Goal: Information Seeking & Learning: Learn about a topic

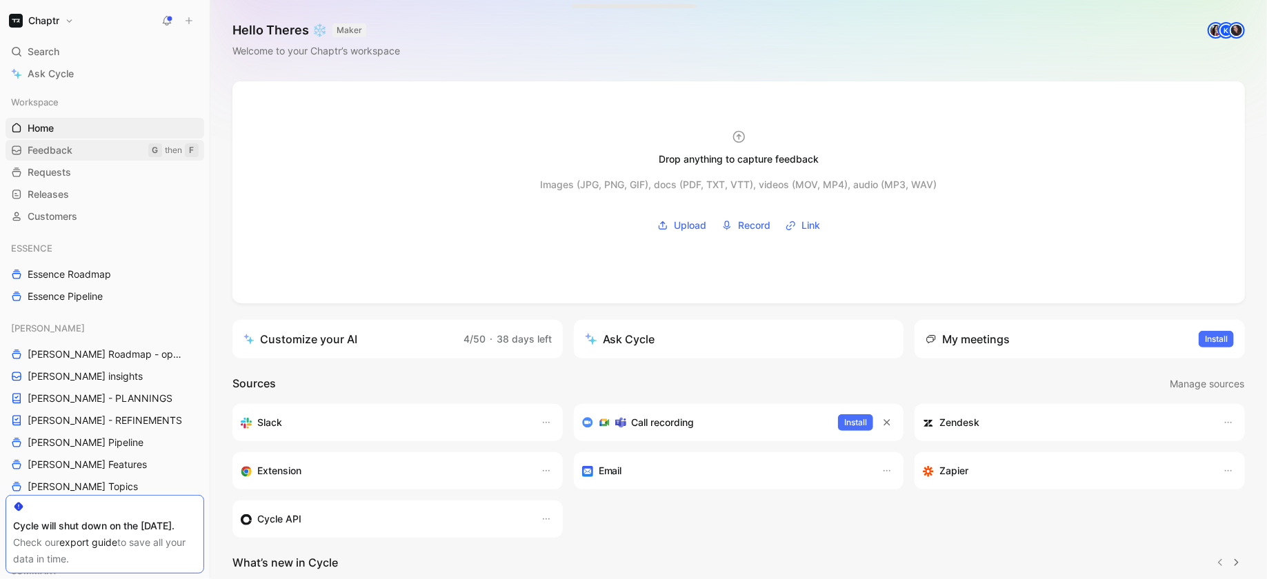
click at [104, 157] on link "Feedback G then F" at bounding box center [105, 150] width 199 height 21
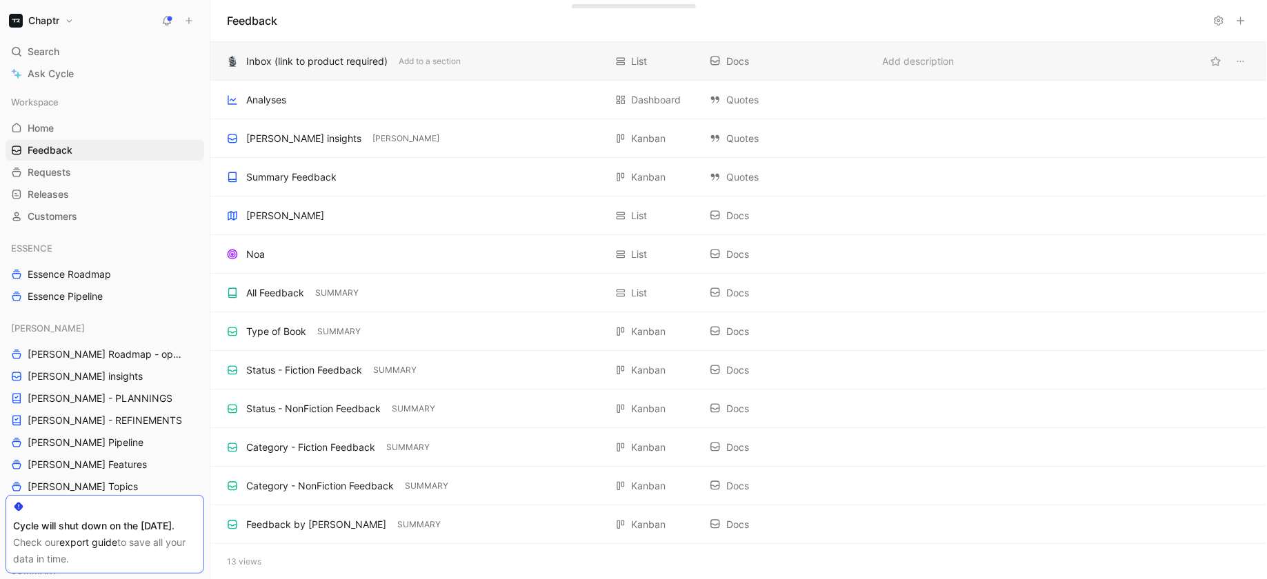
click at [269, 63] on div "Inbox (link to product required)" at bounding box center [316, 61] width 141 height 17
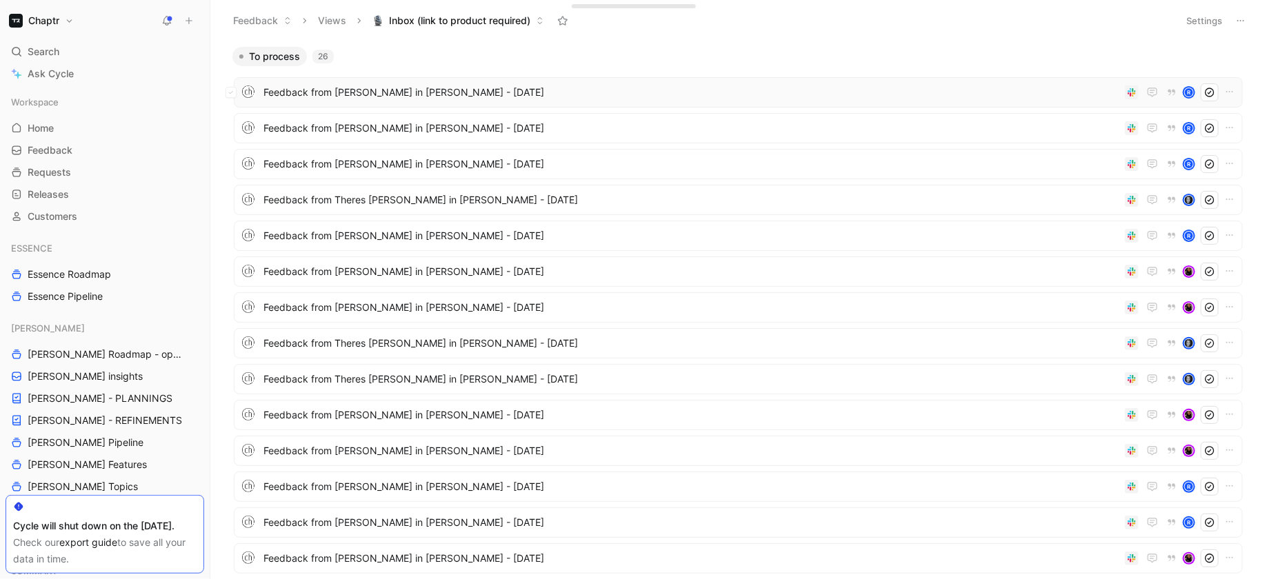
click at [357, 103] on div "Feedback from [PERSON_NAME] in [PERSON_NAME] - [DATE] R" at bounding box center [738, 92] width 1009 height 30
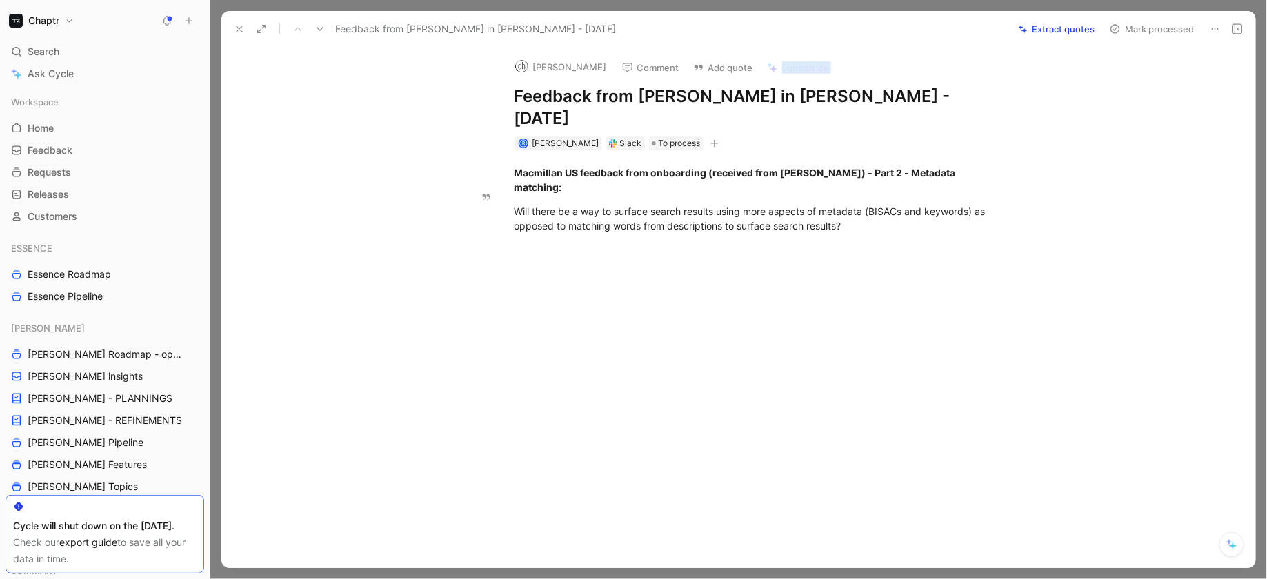
click at [242, 27] on icon at bounding box center [239, 28] width 11 height 11
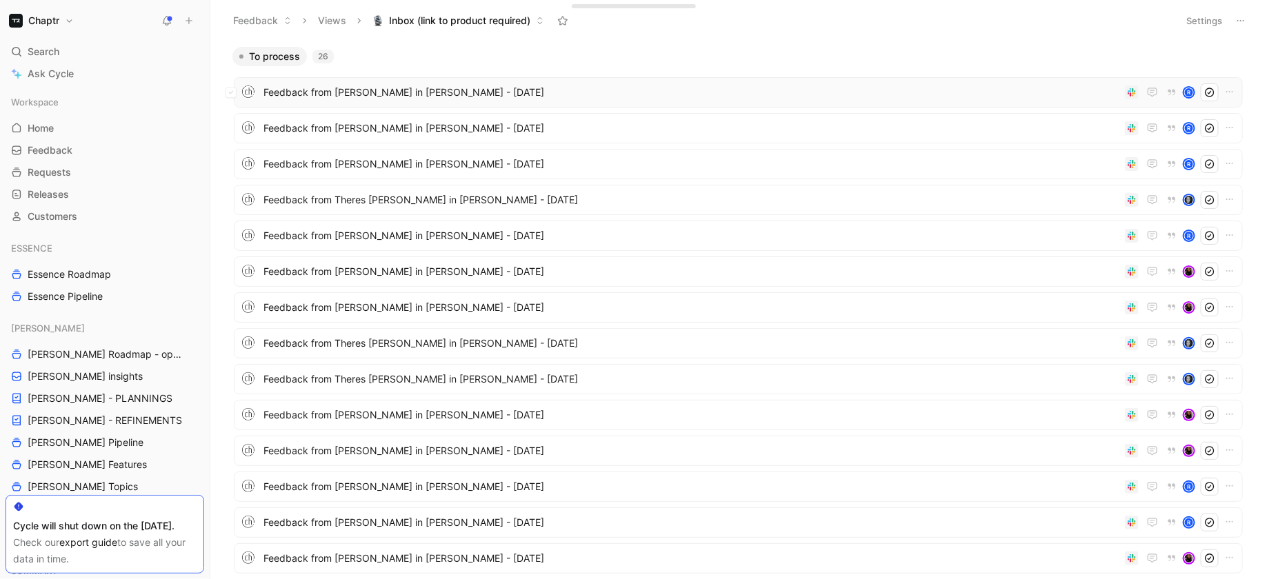
click at [387, 103] on div "Feedback from [PERSON_NAME] in [PERSON_NAME] - [DATE] R" at bounding box center [738, 92] width 1009 height 30
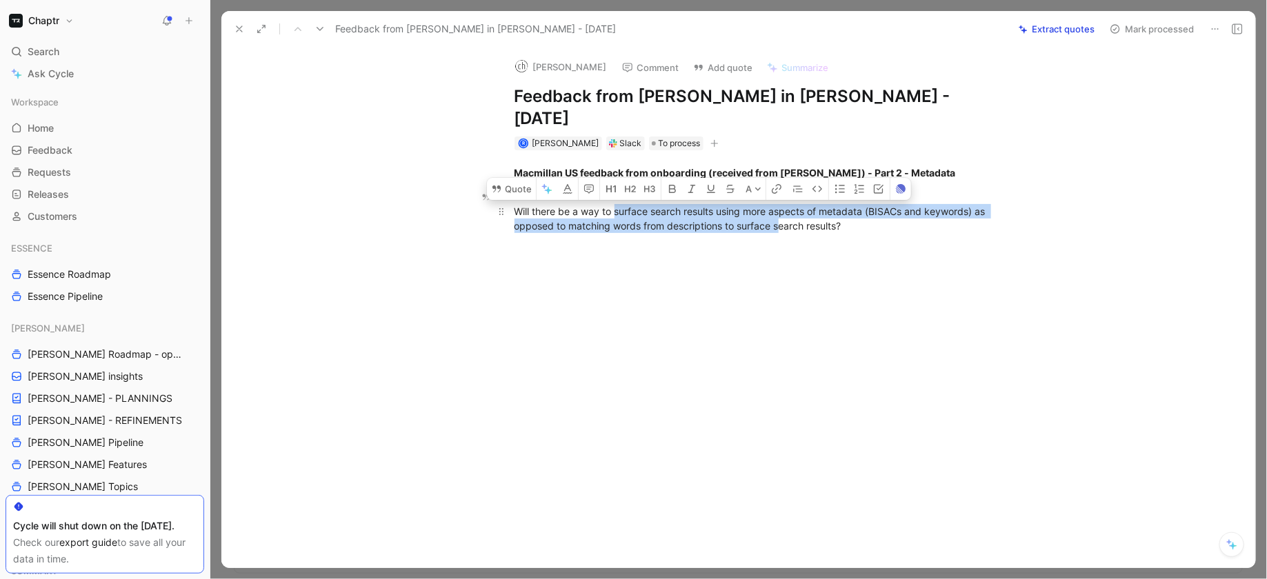
drag, startPoint x: 617, startPoint y: 170, endPoint x: 777, endPoint y: 188, distance: 161.0
click at [777, 204] on div "Will there be a way to surface search results using more aspects of metadata (B…" at bounding box center [752, 218] width 477 height 29
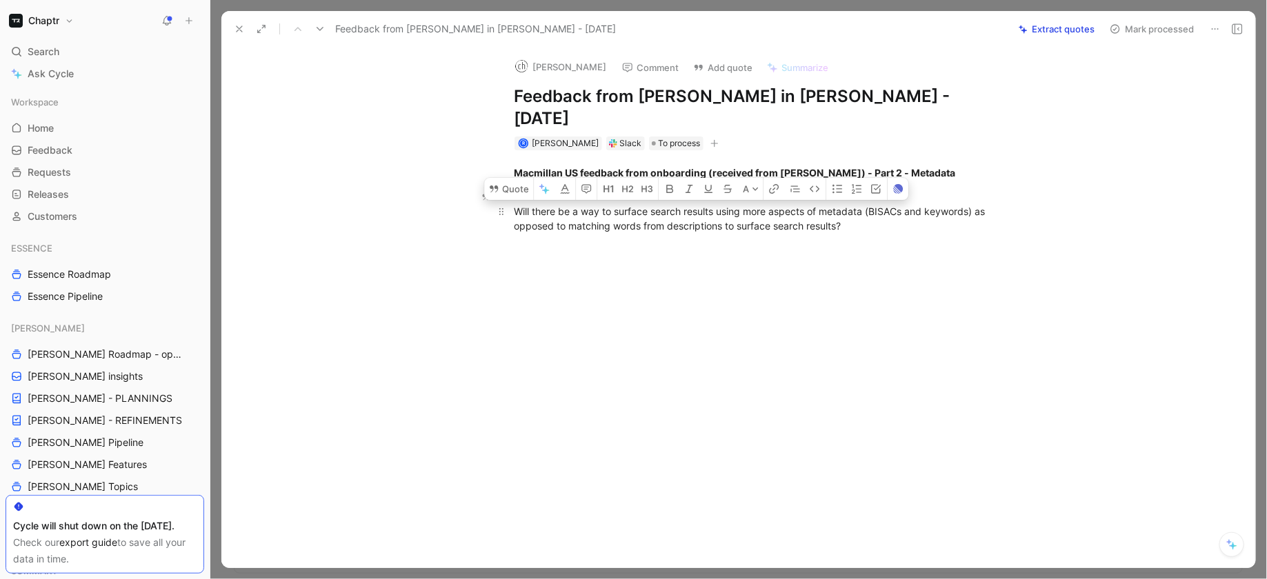
click at [727, 204] on div "Will there be a way to surface search results using more aspects of metadata (B…" at bounding box center [752, 218] width 477 height 29
click at [237, 26] on icon at bounding box center [239, 28] width 11 height 11
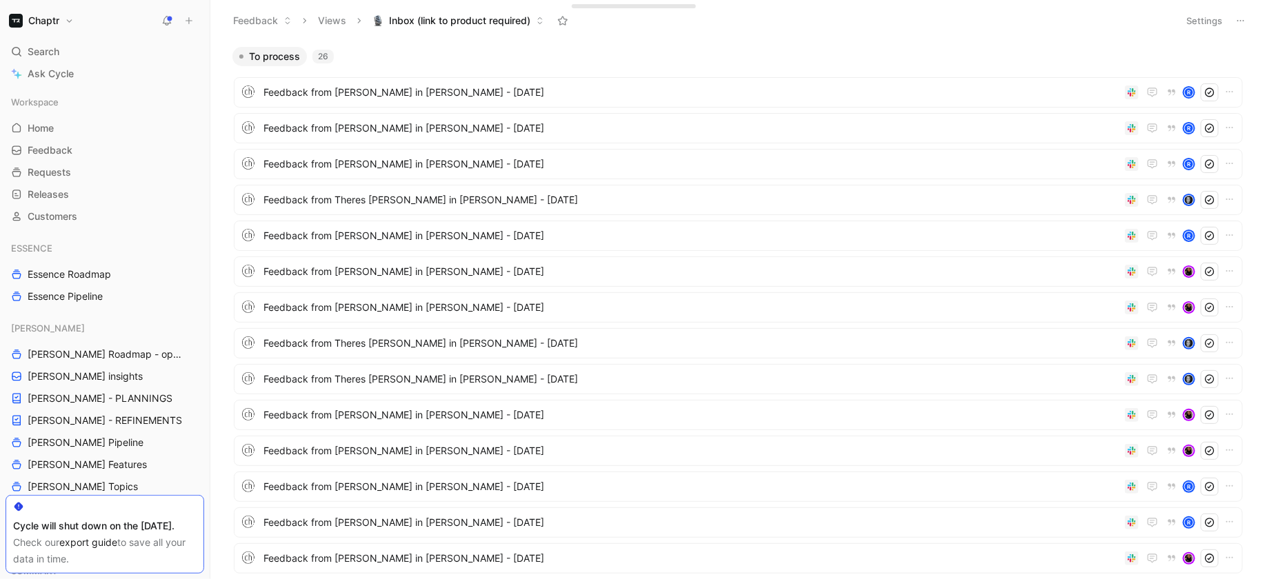
click at [474, 19] on span "Inbox (link to product required)" at bounding box center [459, 21] width 141 height 14
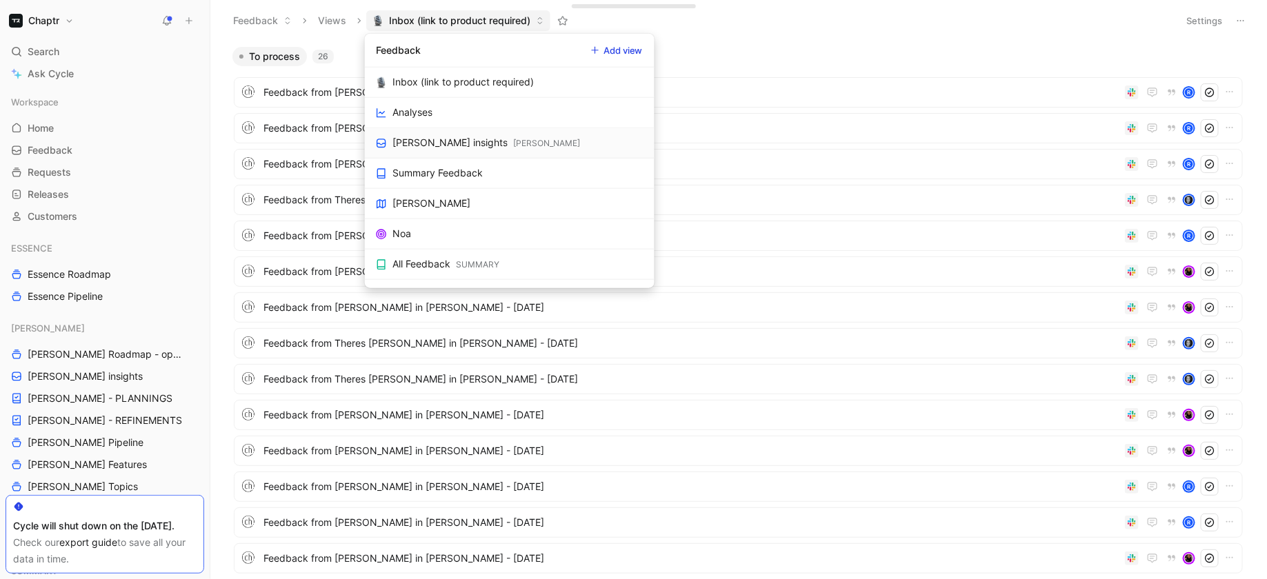
click at [463, 140] on link "[PERSON_NAME] insights [PERSON_NAME]" at bounding box center [510, 143] width 290 height 30
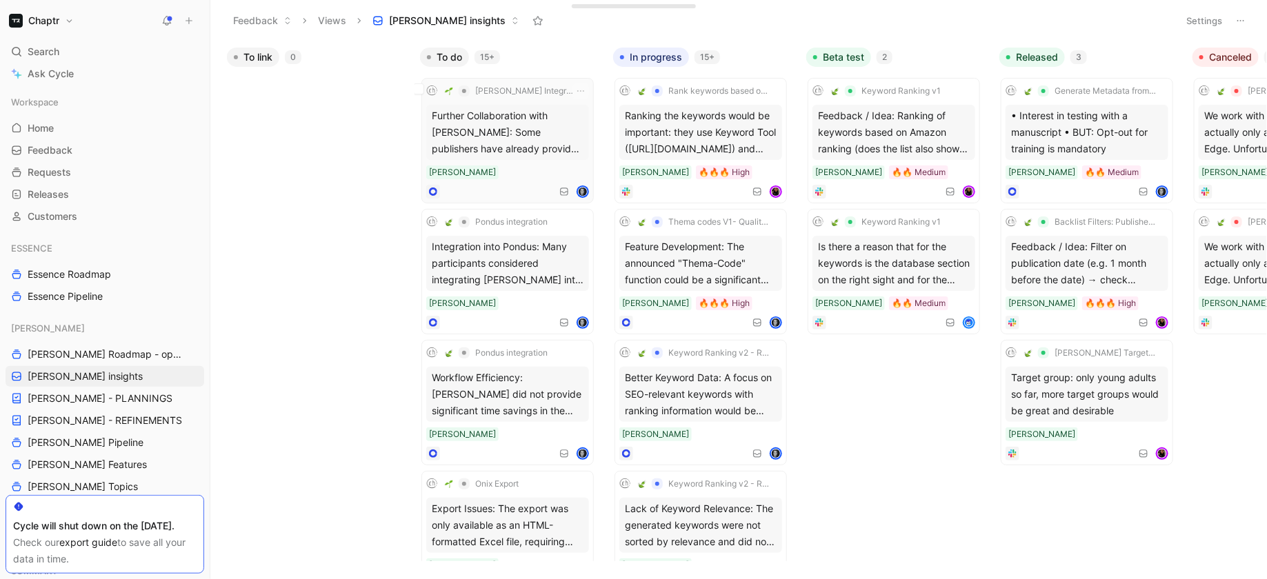
click at [521, 124] on div "Further Collaboration with [PERSON_NAME]: Some publishers have already provided…" at bounding box center [507, 132] width 163 height 55
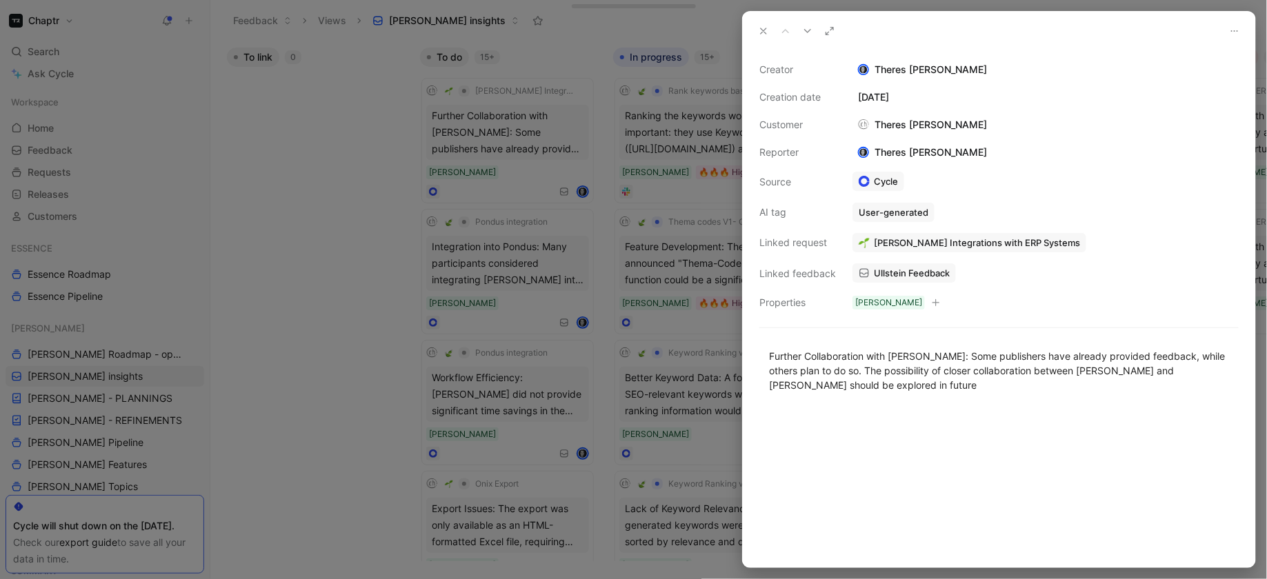
click at [537, 120] on div at bounding box center [633, 289] width 1267 height 579
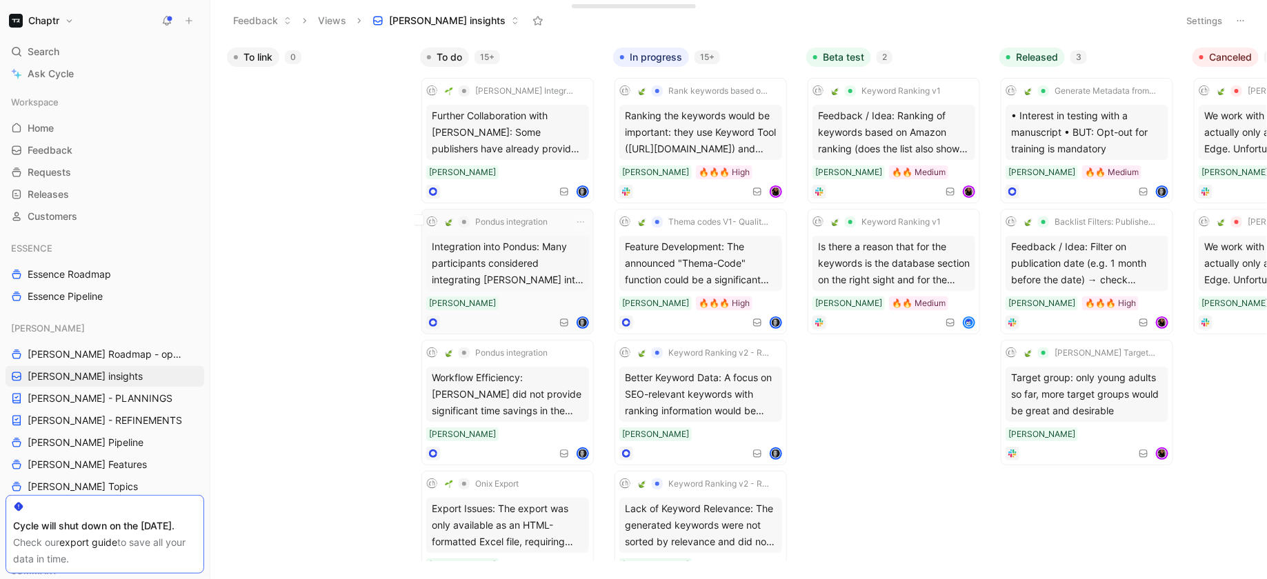
scroll to position [14, 0]
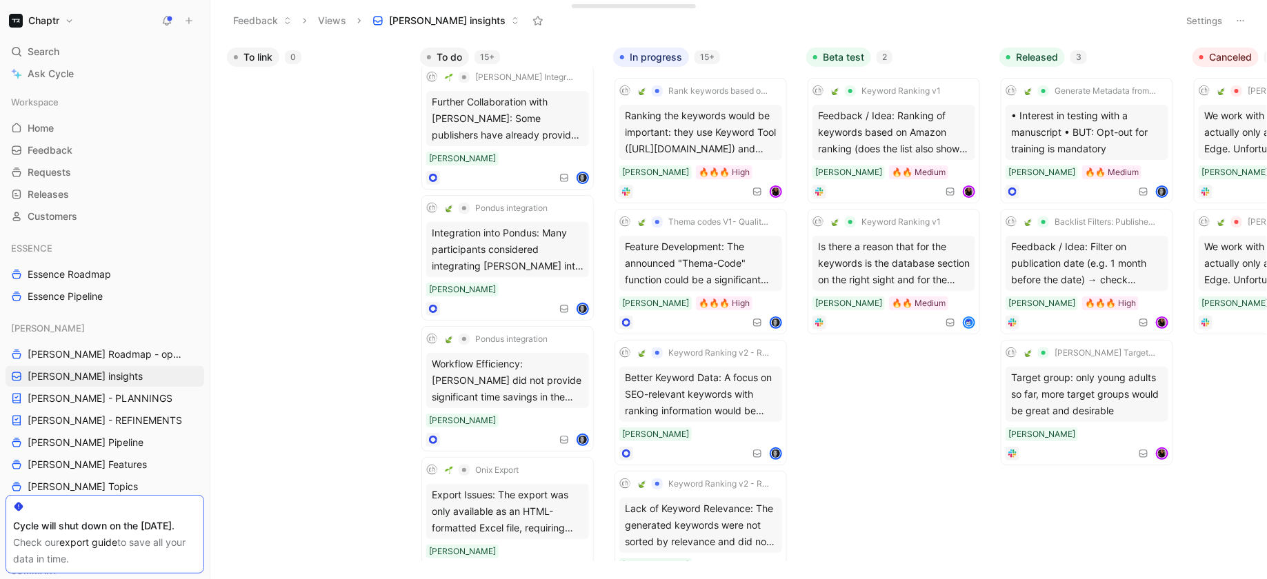
click at [431, 26] on span "[PERSON_NAME] insights" at bounding box center [447, 21] width 117 height 14
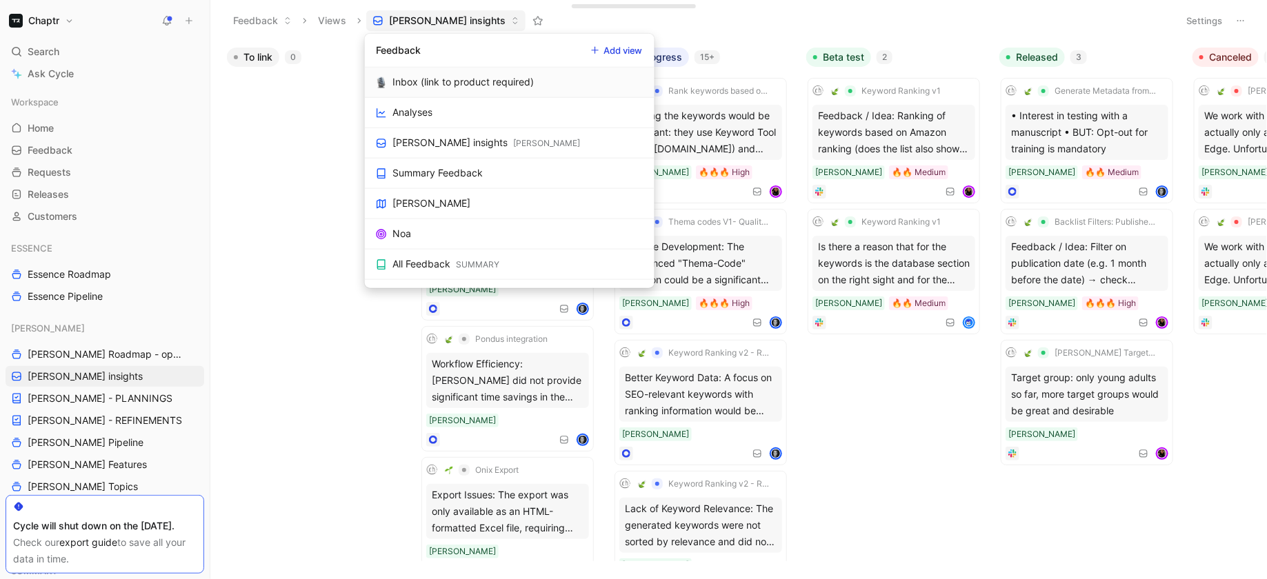
click at [432, 74] on div "Inbox (link to product required)" at bounding box center [462, 82] width 141 height 17
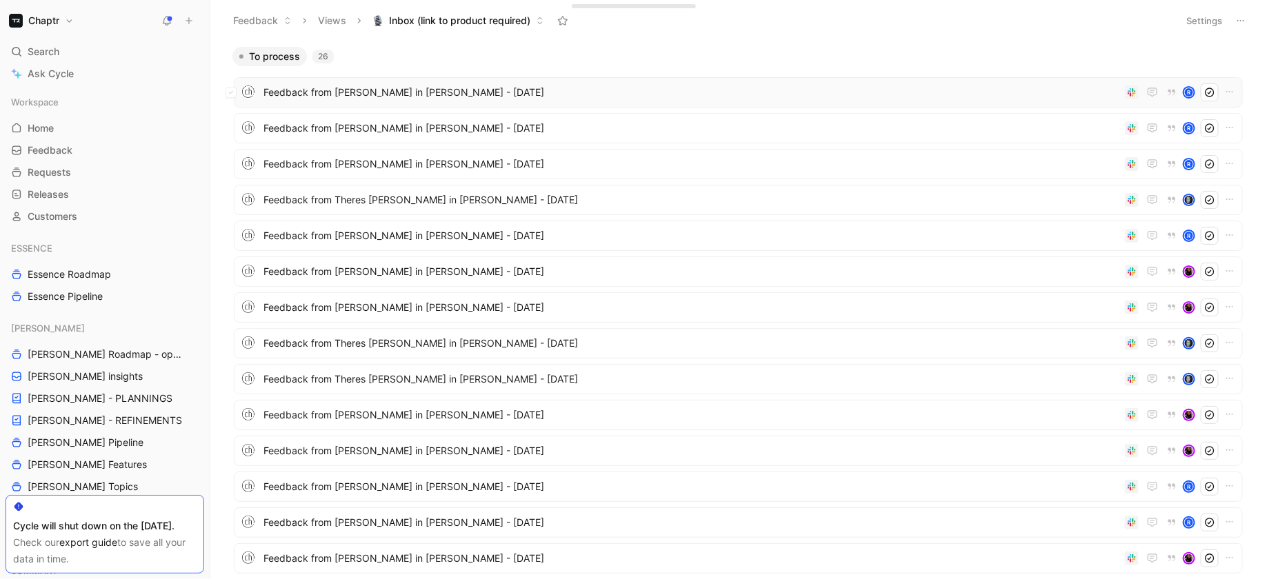
click at [392, 86] on span "Feedback from [PERSON_NAME] in [PERSON_NAME] - [DATE]" at bounding box center [691, 92] width 856 height 17
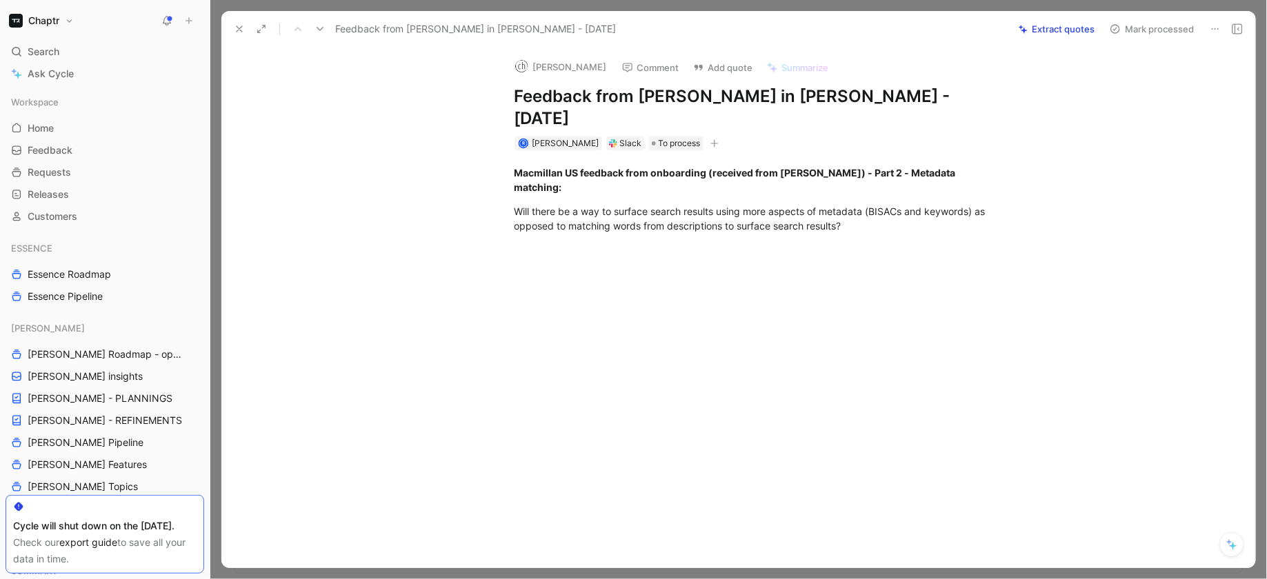
click at [710, 139] on icon "button" at bounding box center [714, 143] width 8 height 8
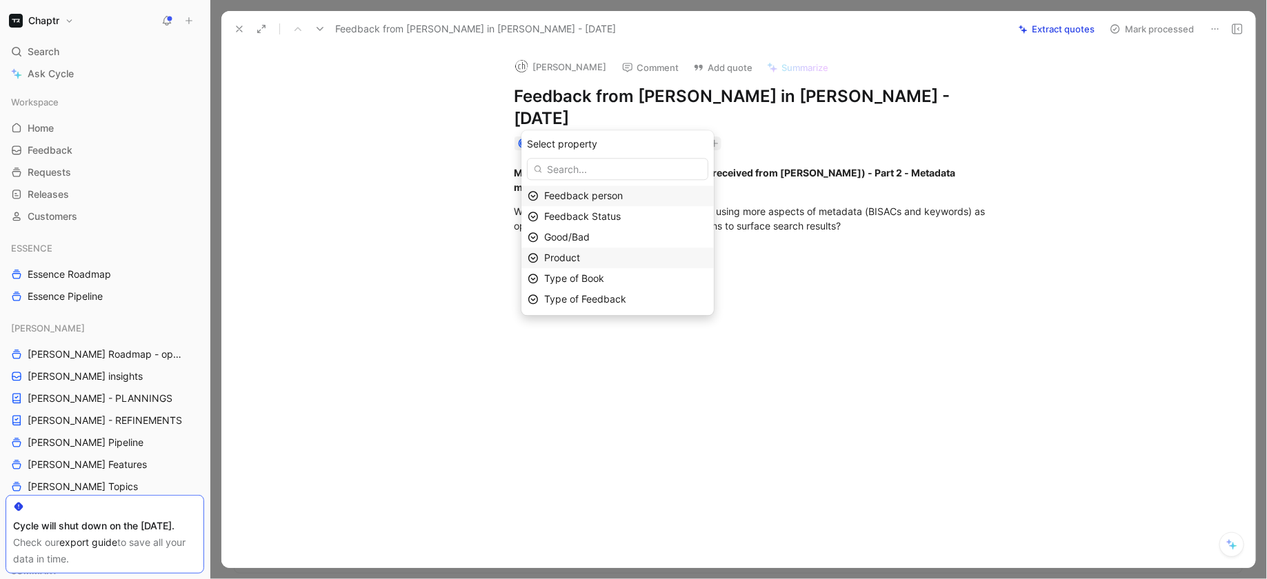
click at [649, 265] on div "Product" at bounding box center [625, 258] width 163 height 17
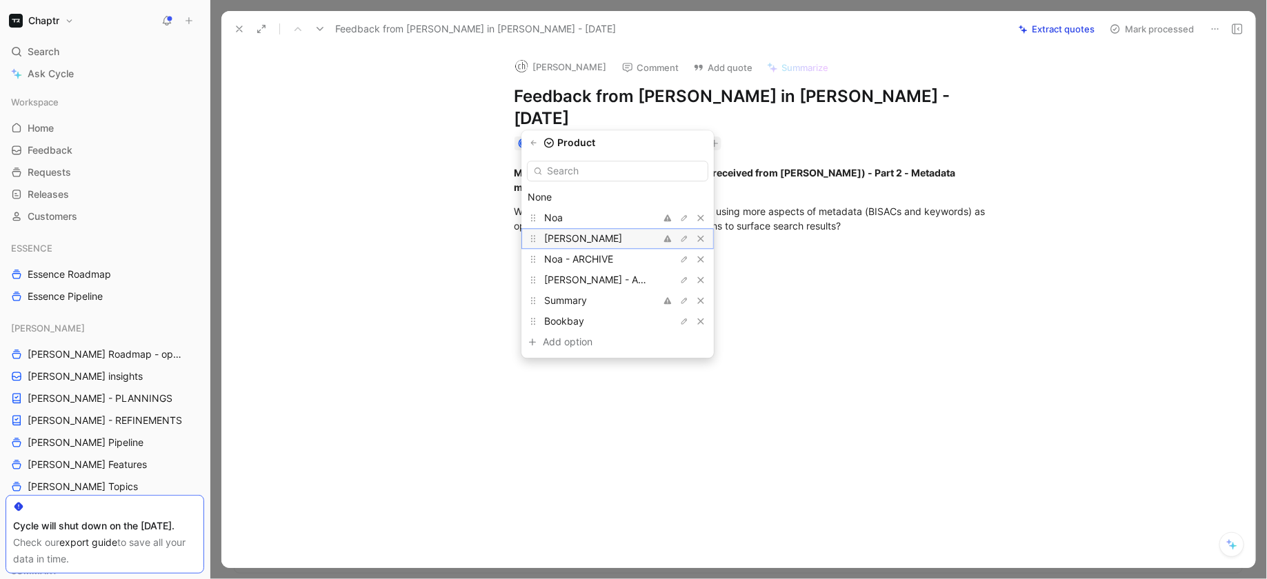
click at [614, 236] on div "[PERSON_NAME]" at bounding box center [595, 238] width 103 height 17
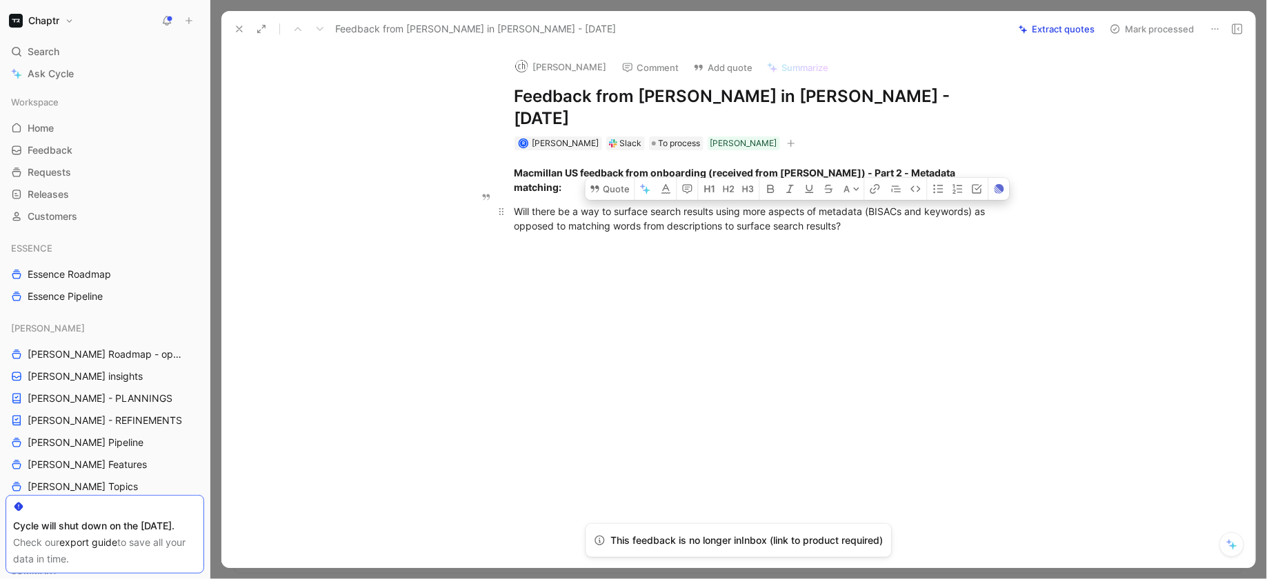
drag, startPoint x: 615, startPoint y: 176, endPoint x: 976, endPoint y: 172, distance: 360.7
click at [976, 204] on div "Will there be a way to surface search results using more aspects of metadata (B…" at bounding box center [752, 218] width 477 height 29
click at [730, 239] on p at bounding box center [753, 250] width 530 height 23
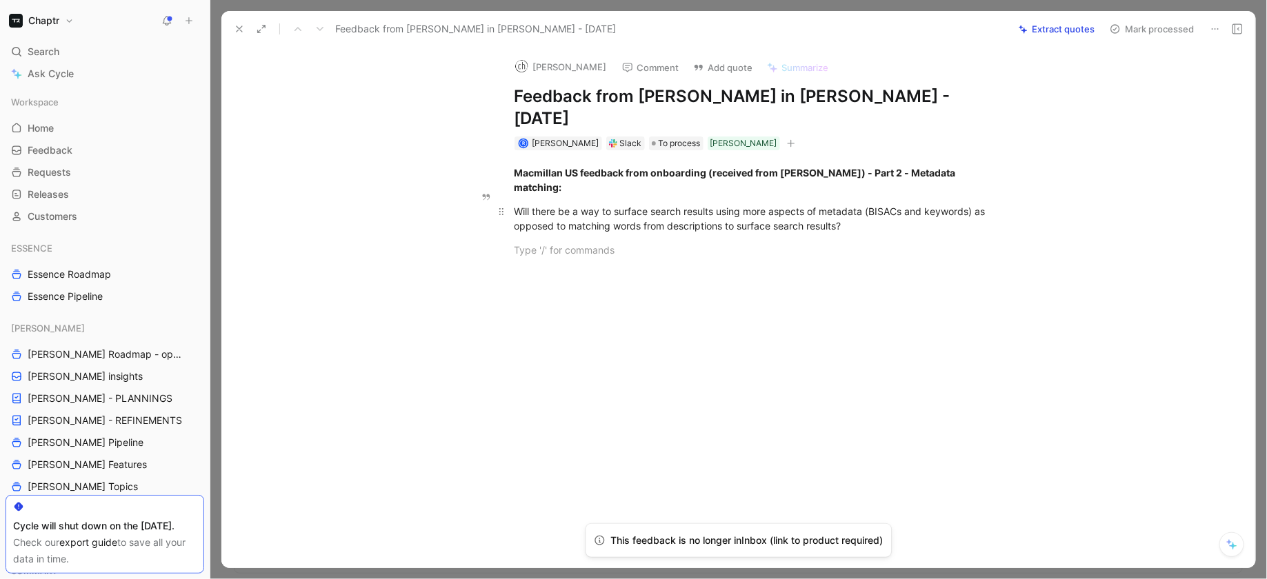
click at [706, 204] on div "Will there be a way to surface search results using more aspects of metadata (B…" at bounding box center [752, 218] width 477 height 29
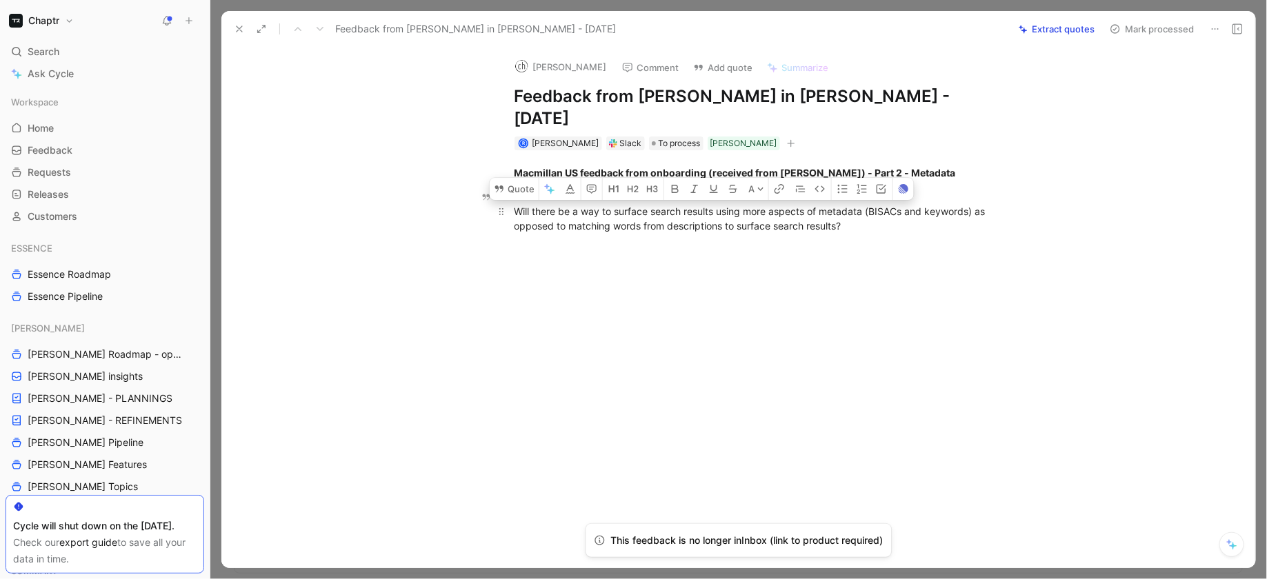
click at [706, 204] on div "Will there be a way to surface search results using more aspects of metadata (B…" at bounding box center [752, 218] width 477 height 29
click at [740, 267] on div at bounding box center [752, 274] width 477 height 14
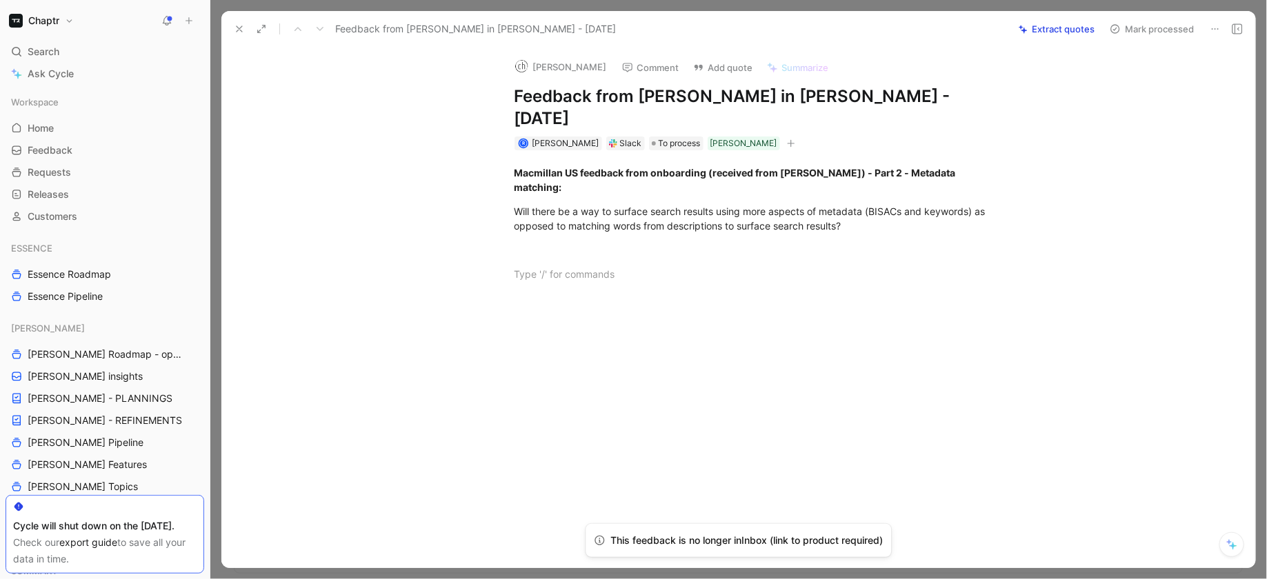
click at [784, 137] on button "button" at bounding box center [791, 144] width 14 height 14
click at [747, 388] on div at bounding box center [752, 384] width 1005 height 174
click at [631, 204] on div "Will there be a way to surface search results using more aspects of metadata (B…" at bounding box center [752, 218] width 477 height 29
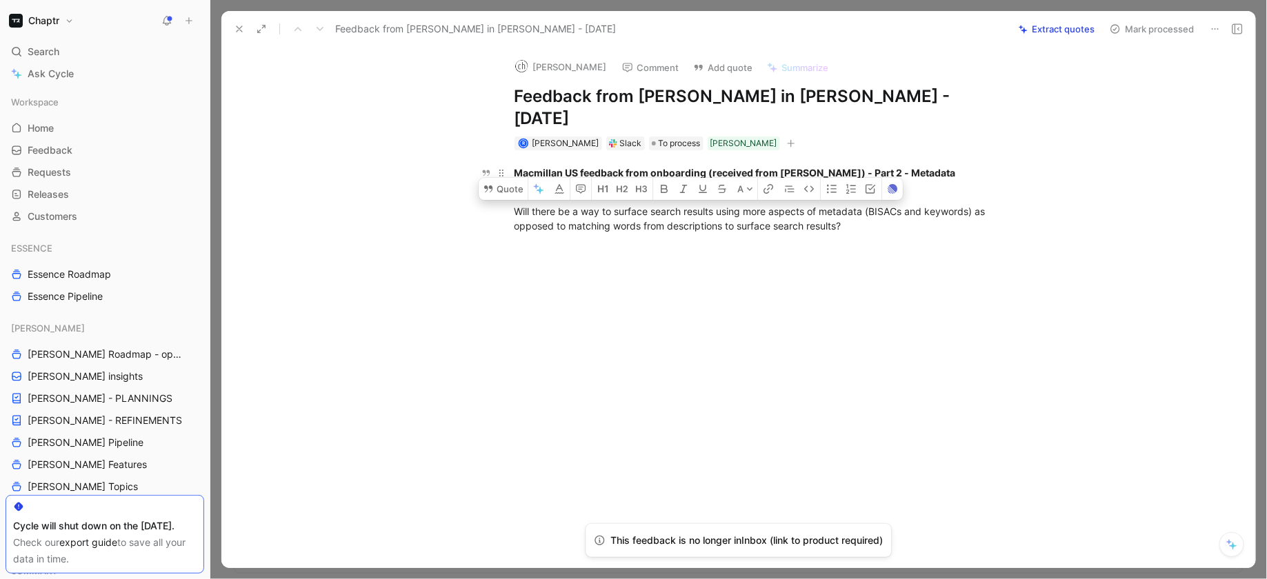
click at [508, 161] on p "Macmillan US feedback from onboarding (received from [PERSON_NAME]) - Part 2 - …" at bounding box center [753, 179] width 530 height 37
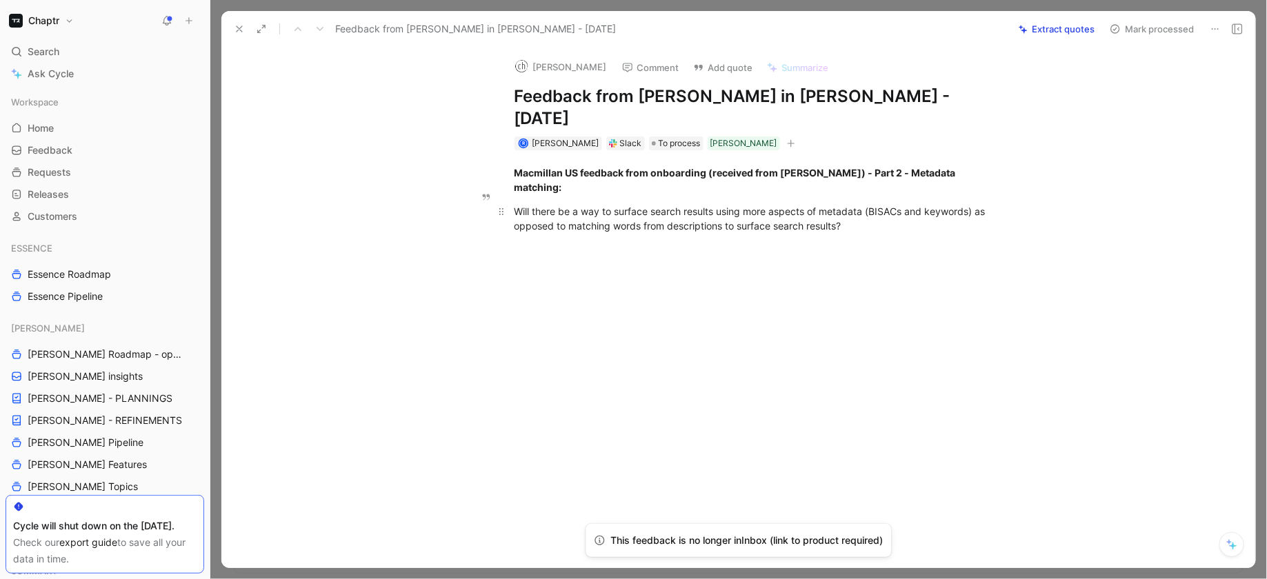
click at [535, 204] on div "Will there be a way to surface search results using more aspects of metadata (B…" at bounding box center [752, 218] width 477 height 29
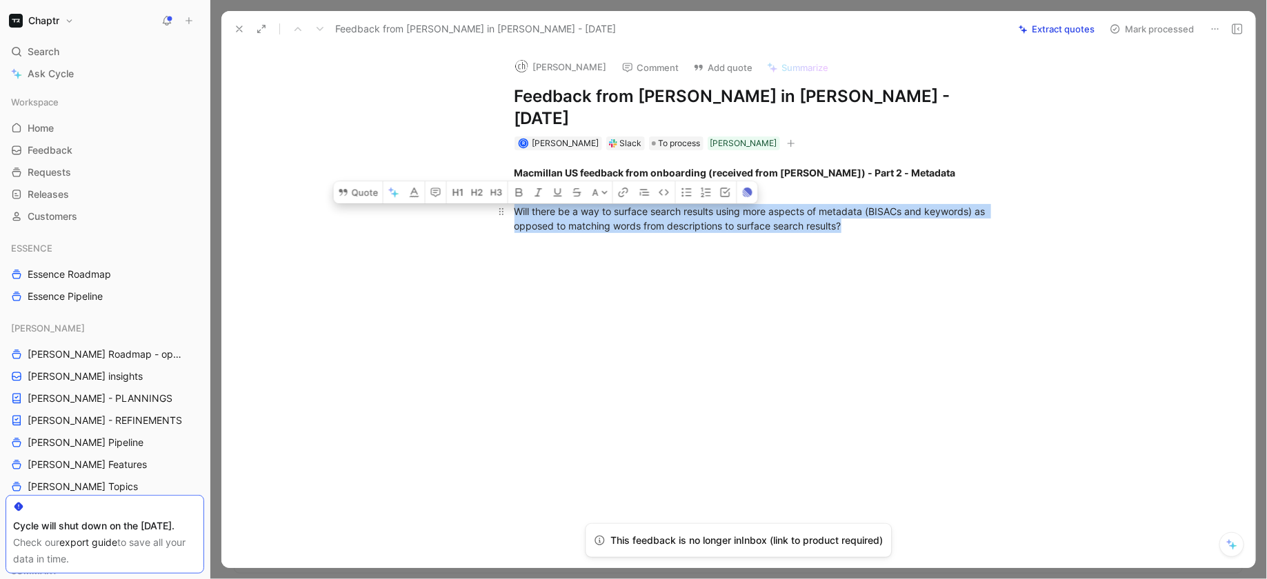
click at [535, 204] on div "Will there be a way to surface search results using more aspects of metadata (B…" at bounding box center [752, 218] width 477 height 29
click at [497, 178] on button "Quote" at bounding box center [492, 189] width 49 height 22
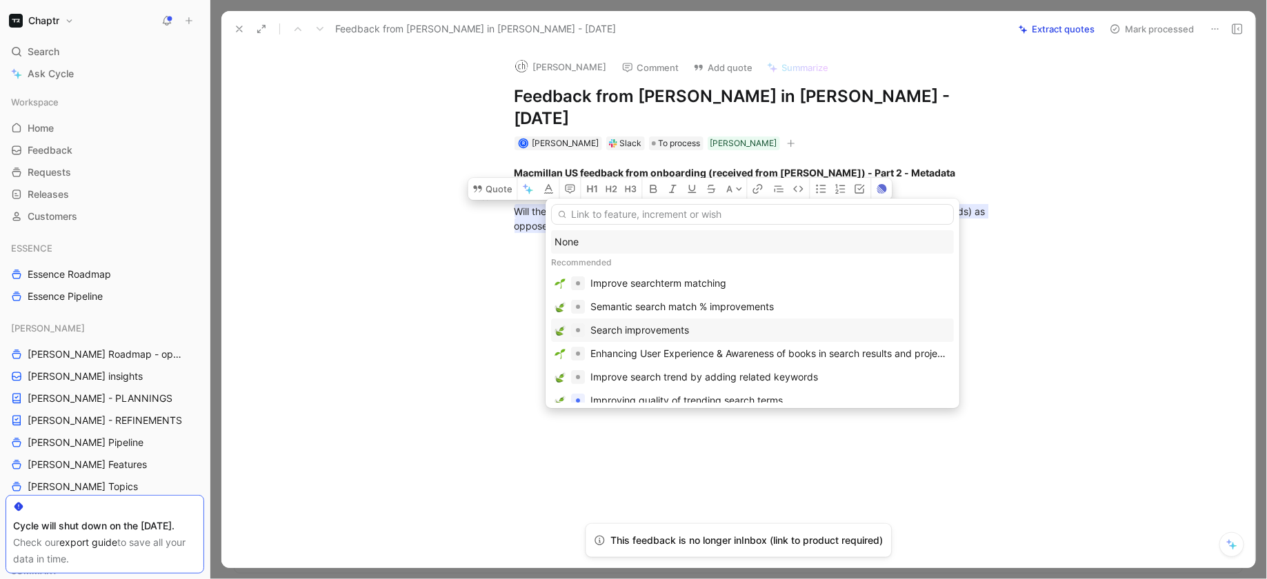
click at [665, 327] on div "Search improvements" at bounding box center [639, 330] width 99 height 17
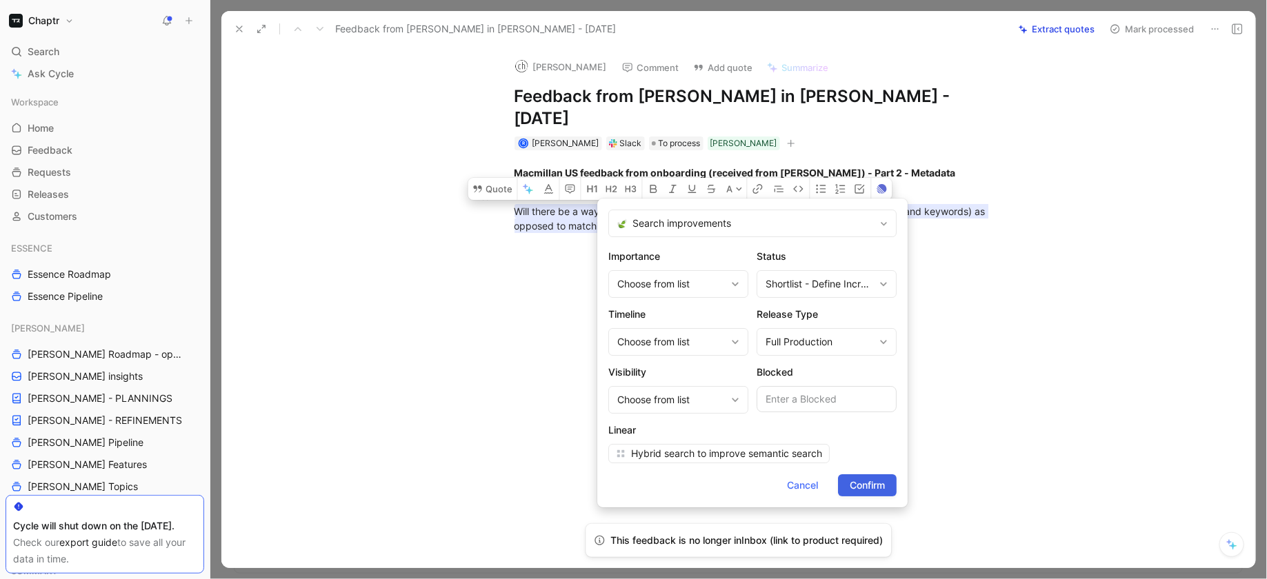
click at [874, 481] on span "Confirm" at bounding box center [867, 485] width 35 height 17
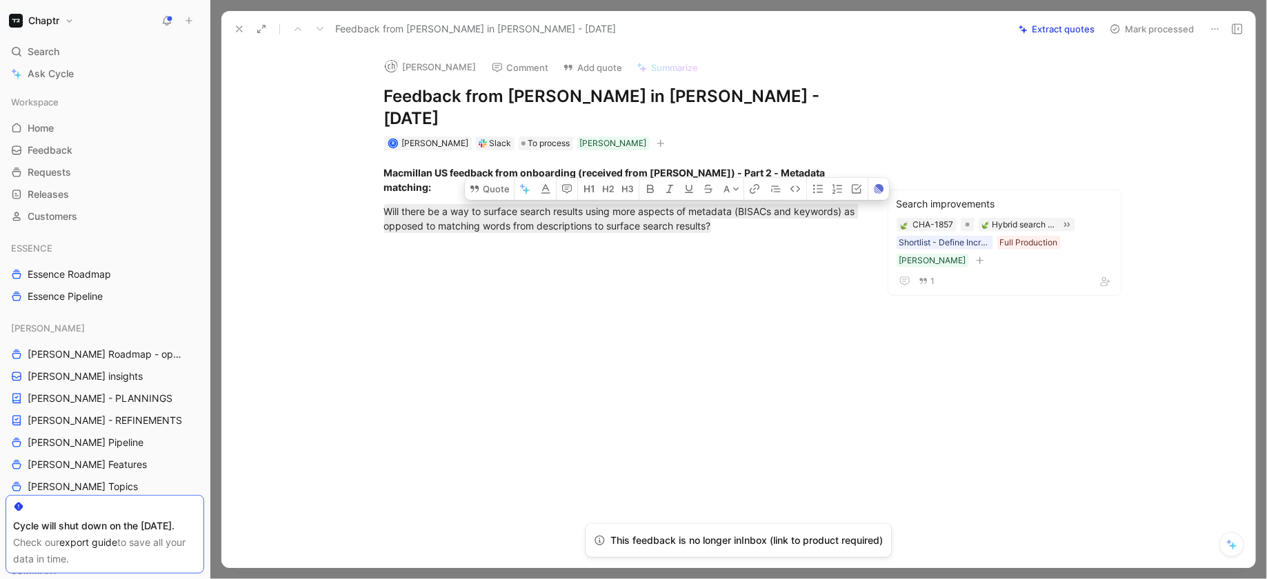
click at [818, 321] on div at bounding box center [622, 408] width 744 height 174
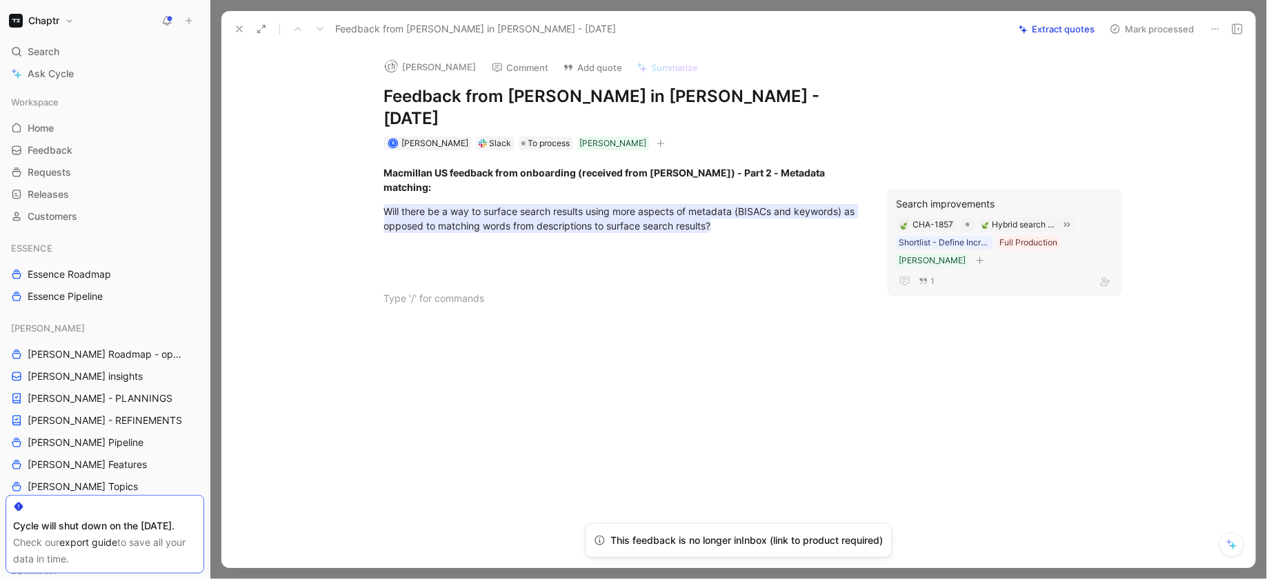
click at [966, 196] on div "Search improvements" at bounding box center [1005, 204] width 217 height 17
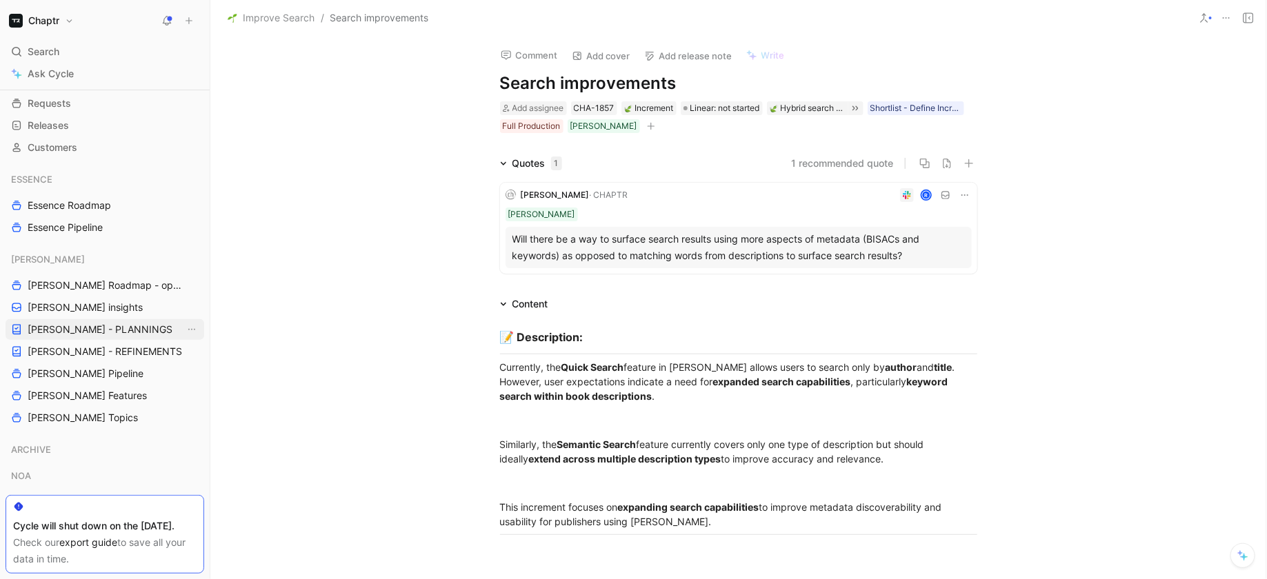
scroll to position [66, 0]
click at [113, 283] on span "[PERSON_NAME] Roadmap - open items" at bounding box center [106, 289] width 157 height 14
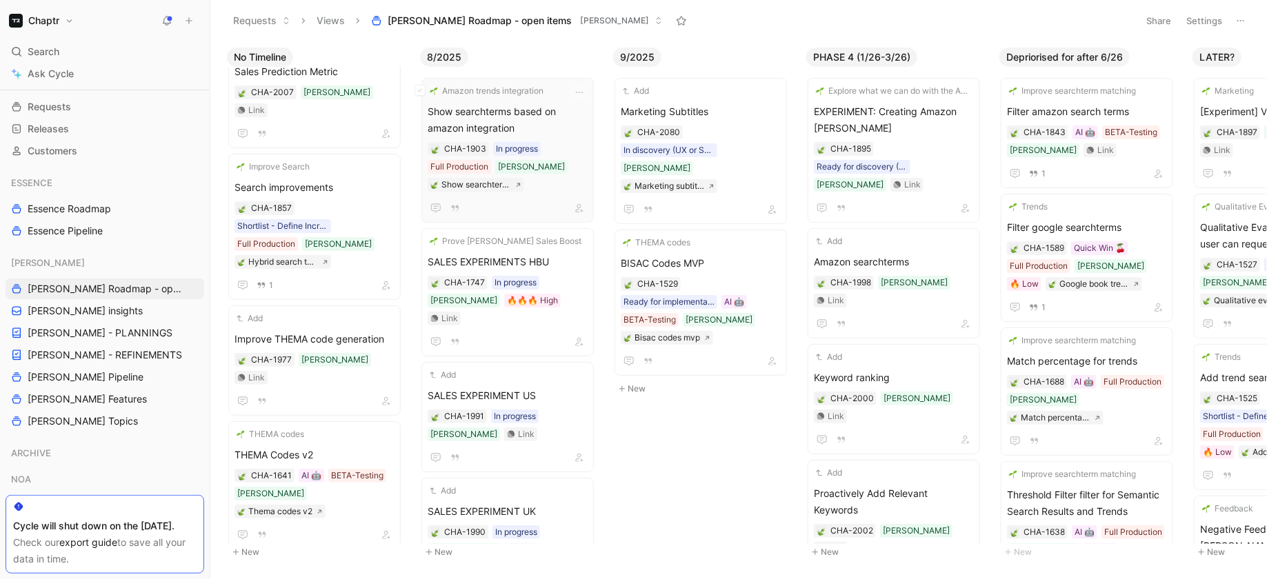
click at [566, 130] on span "Show searchterms based on amazon integration" at bounding box center [508, 119] width 160 height 33
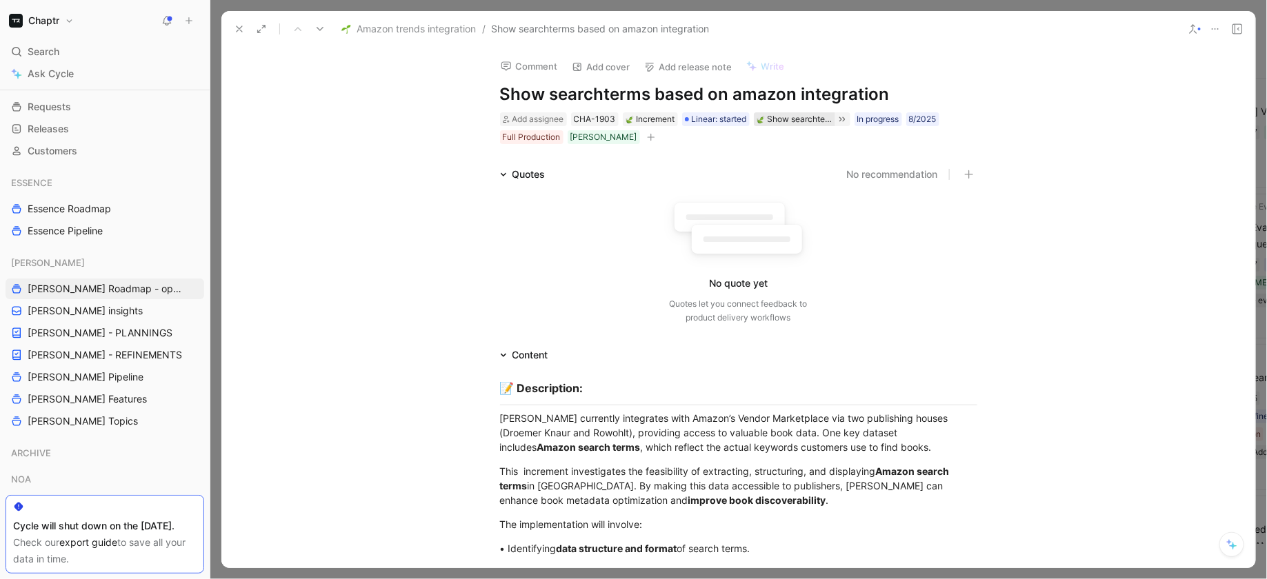
click at [816, 118] on div "Show searchterms based on amazon integration" at bounding box center [800, 119] width 65 height 14
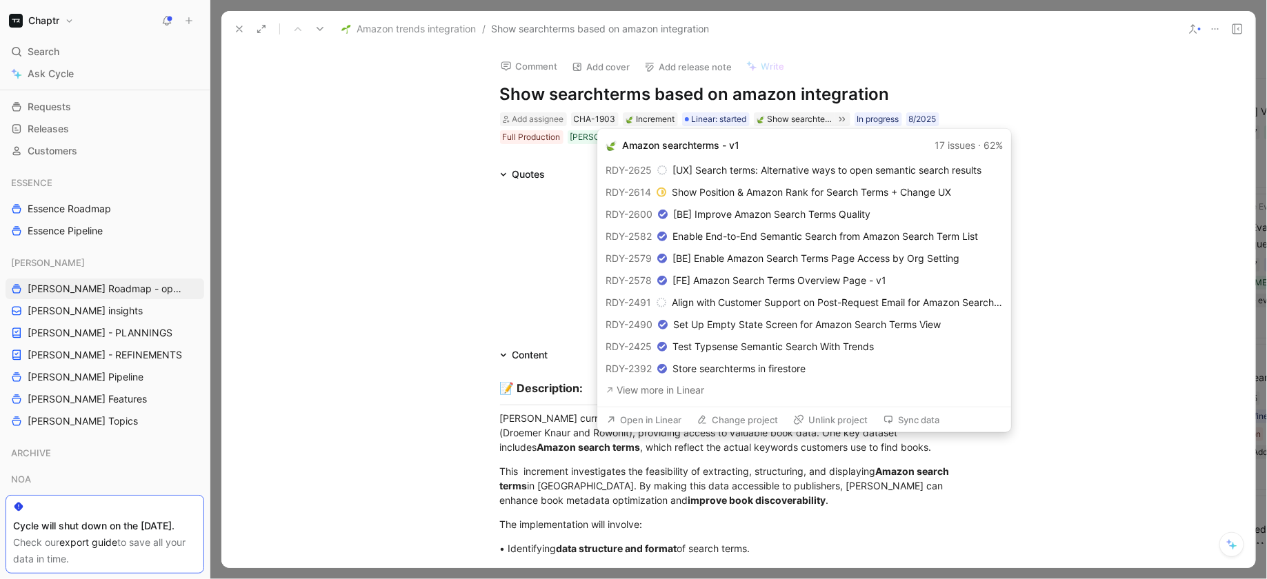
click at [643, 418] on button "Open in Linear" at bounding box center [644, 419] width 88 height 19
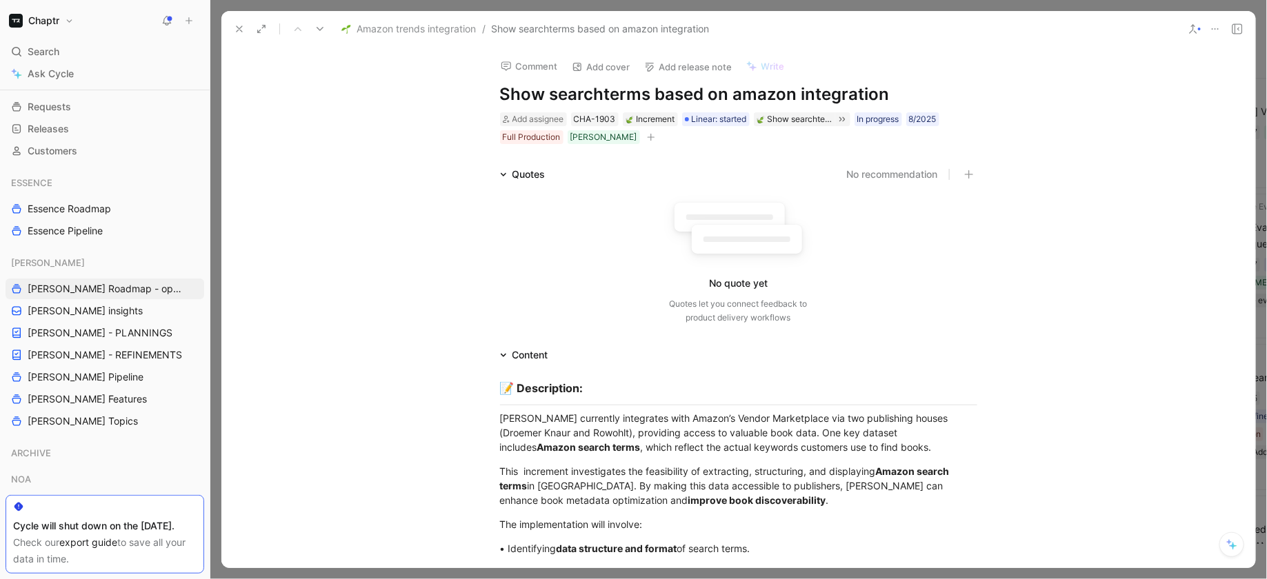
click at [401, 127] on div "Comment Add cover Add release note Write Show searchterms based on amazon integ…" at bounding box center [738, 307] width 1034 height 521
click at [234, 26] on icon at bounding box center [239, 28] width 11 height 11
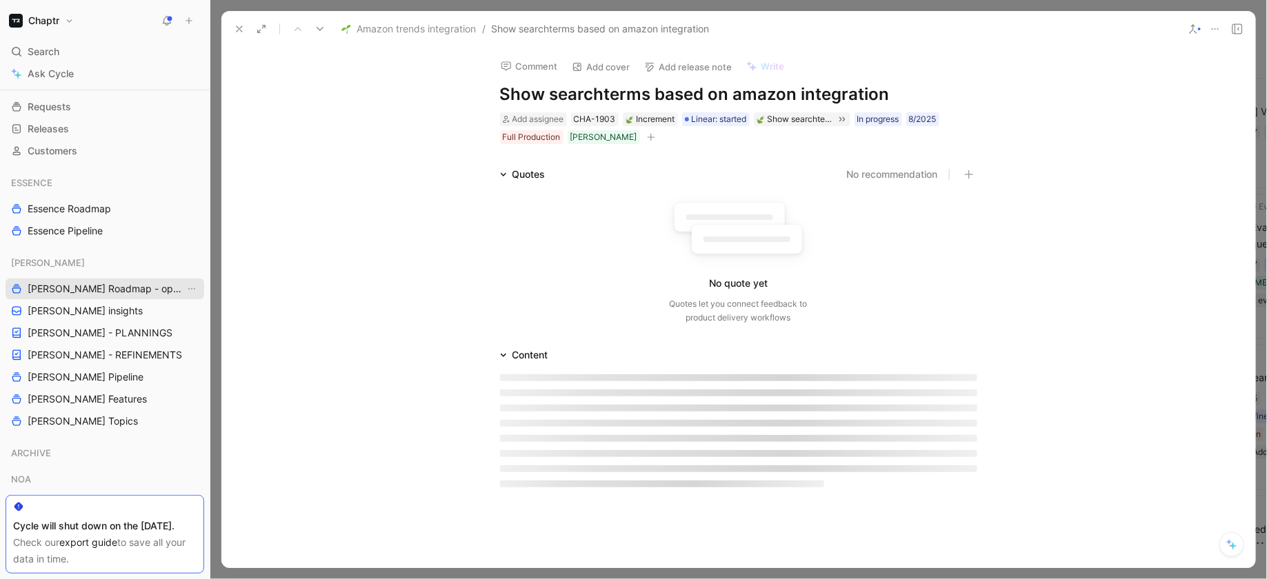
click at [101, 288] on span "[PERSON_NAME] Roadmap - open items" at bounding box center [106, 289] width 157 height 14
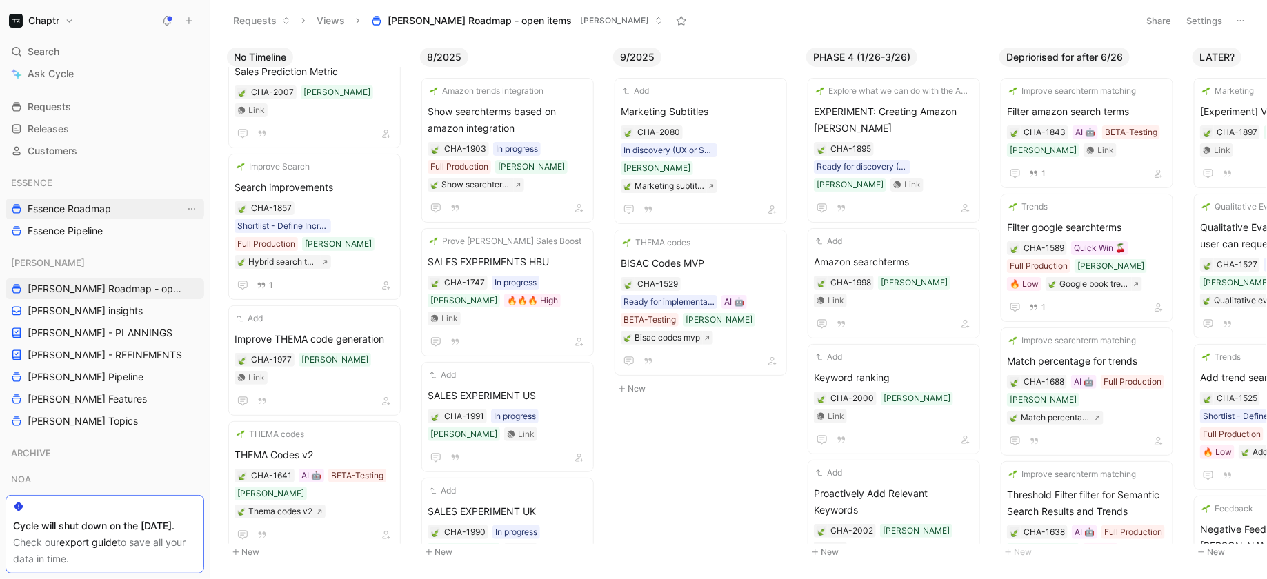
click at [86, 210] on span "Essence Roadmap" at bounding box center [69, 209] width 83 height 14
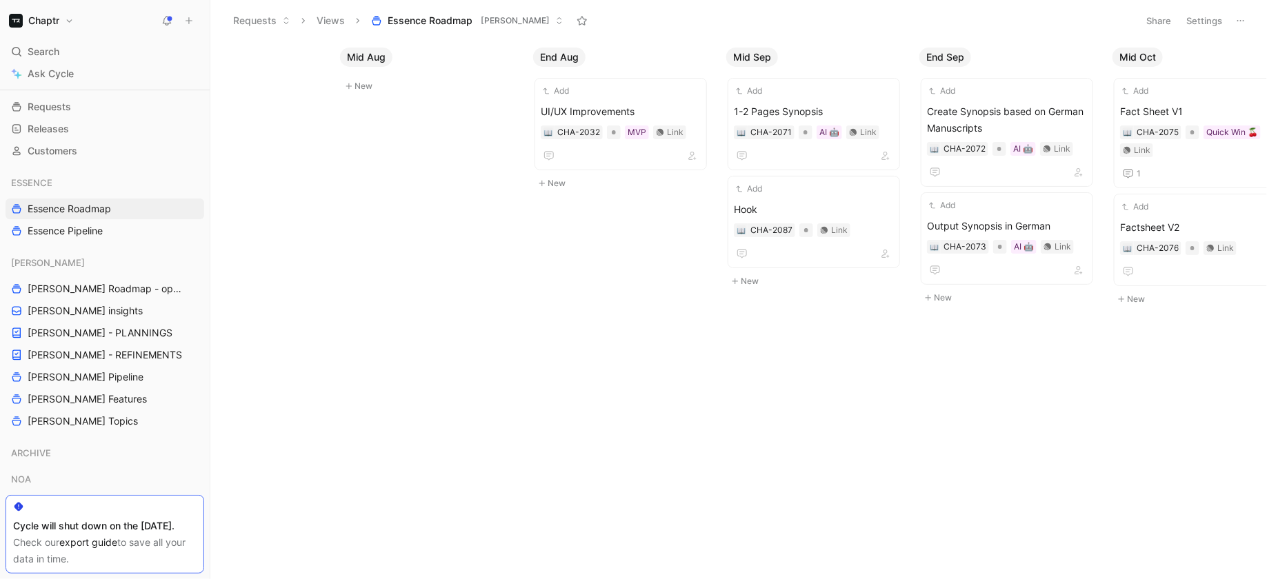
scroll to position [0, 272]
click at [108, 222] on link "Essence Pipeline" at bounding box center [105, 231] width 199 height 21
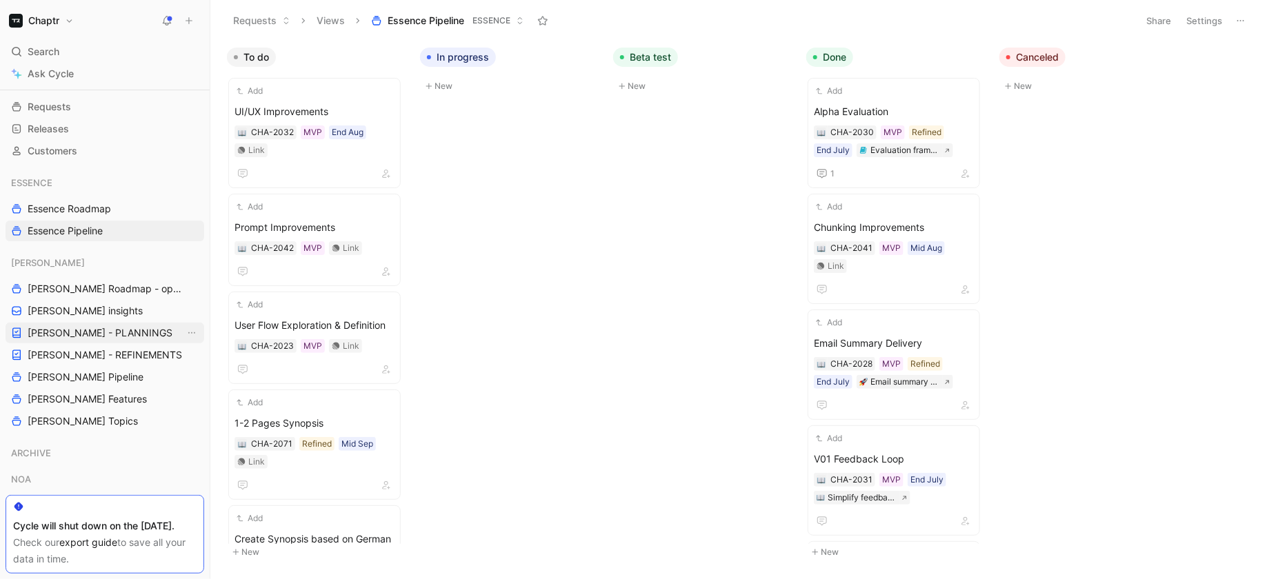
click at [112, 340] on link "[PERSON_NAME] - PLANNINGS" at bounding box center [105, 333] width 199 height 21
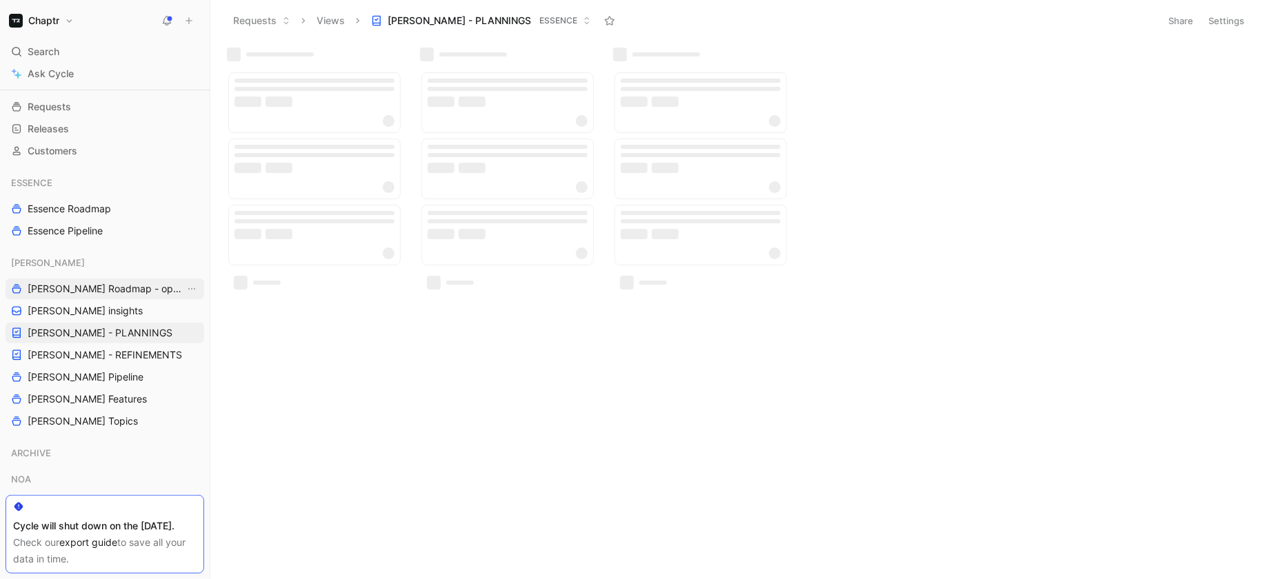
click at [120, 290] on span "[PERSON_NAME] Roadmap - open items" at bounding box center [106, 289] width 157 height 14
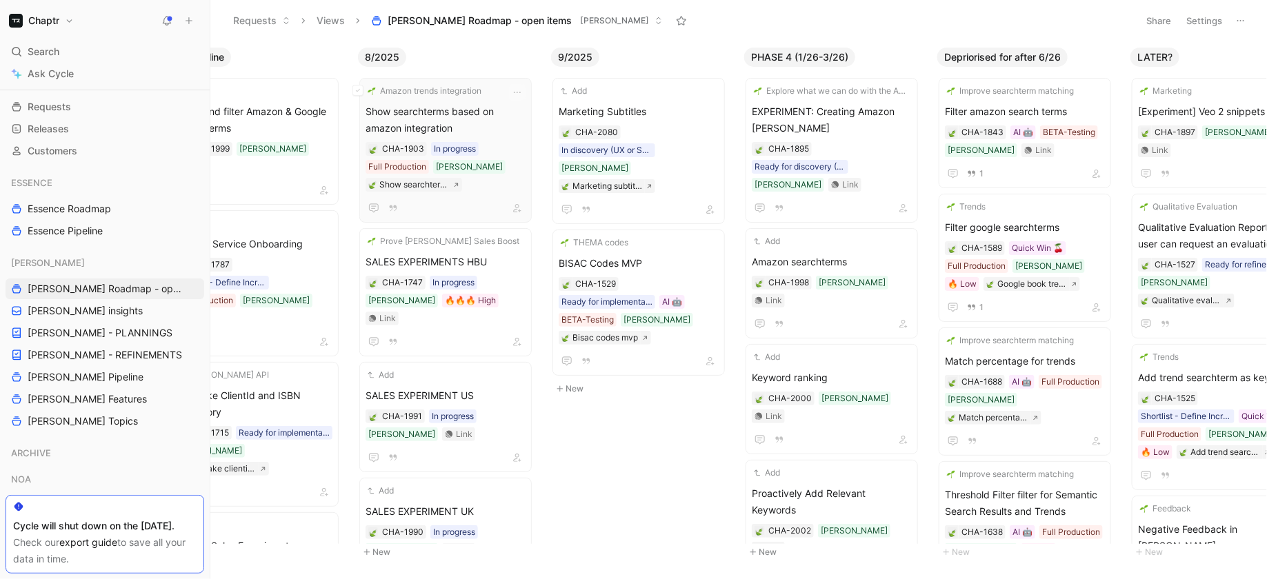
scroll to position [0, 39]
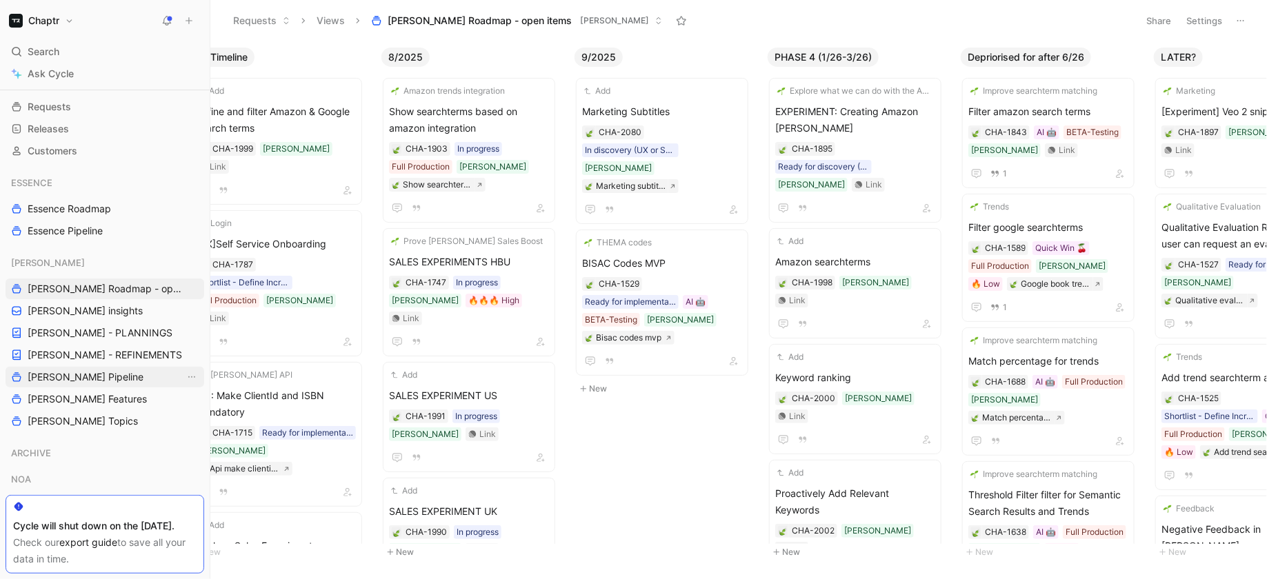
click at [92, 377] on span "[PERSON_NAME] Pipeline" at bounding box center [86, 377] width 116 height 14
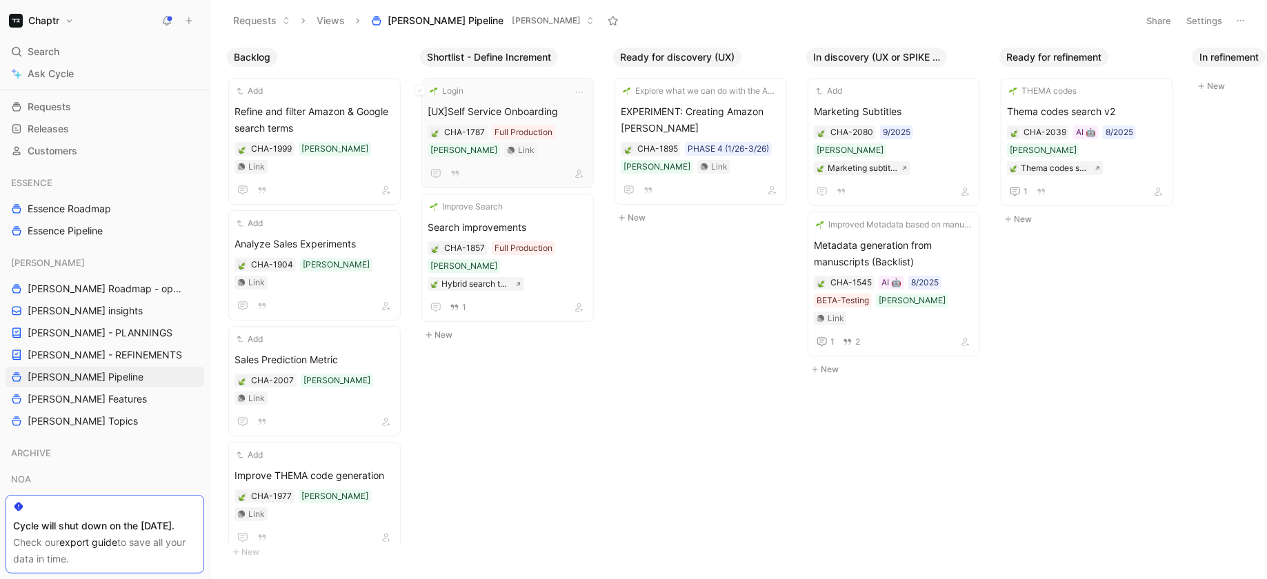
click at [546, 100] on div "Login [UX]Self Service Onboarding CHA-1787 Full Production Reedy Link" at bounding box center [508, 133] width 160 height 98
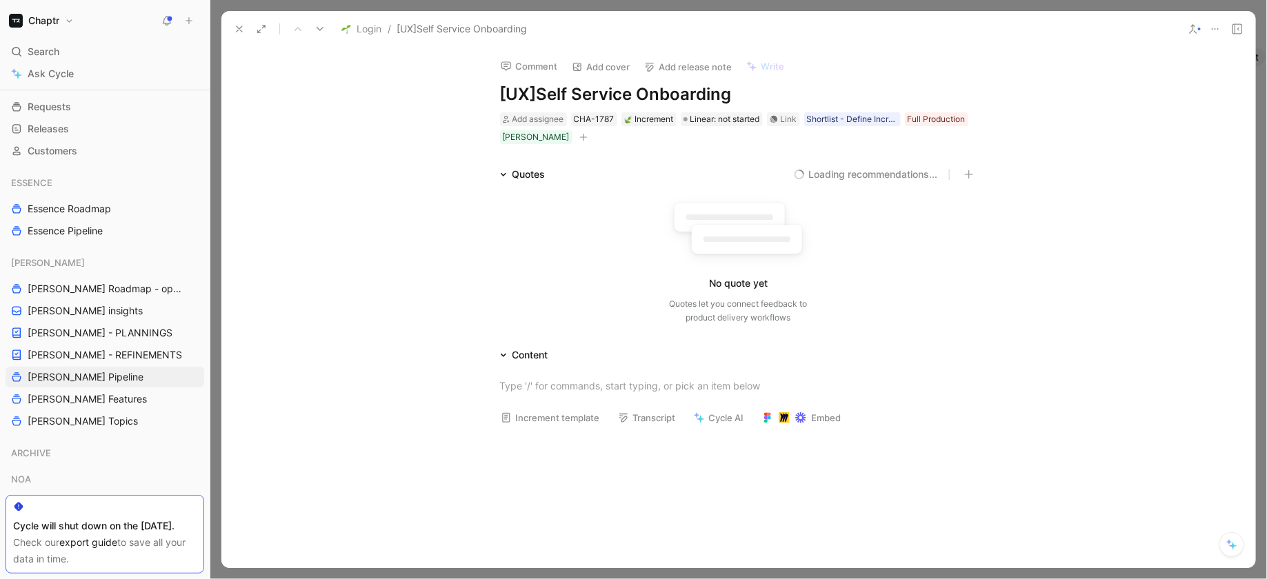
click at [243, 30] on icon at bounding box center [239, 28] width 11 height 11
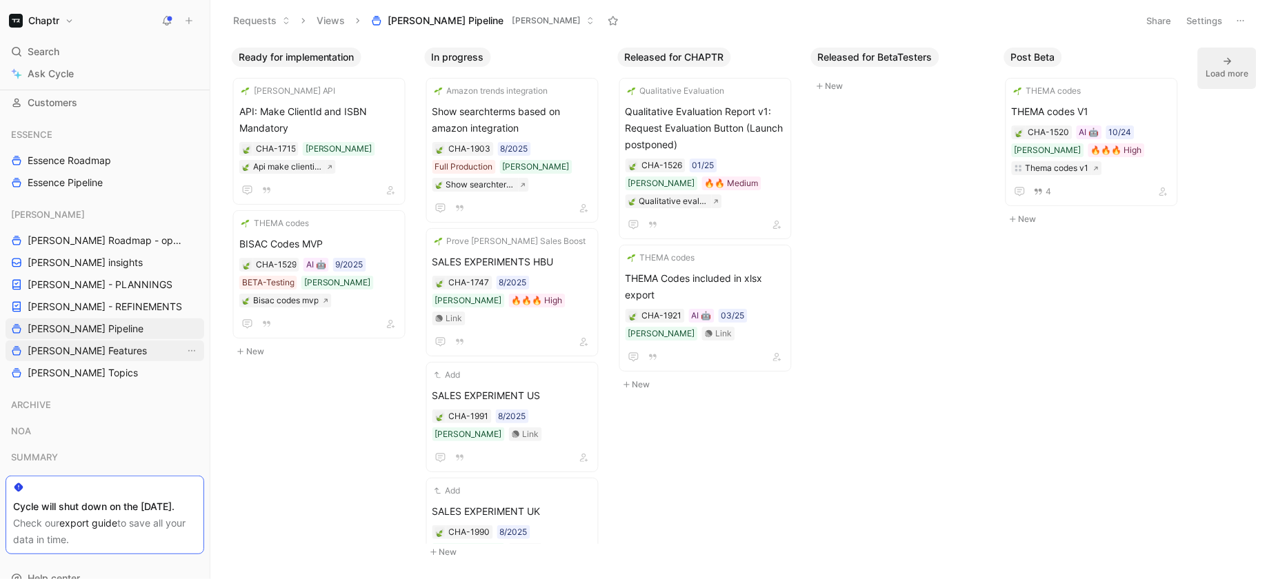
scroll to position [114, 0]
click at [70, 370] on span "[PERSON_NAME] Topics" at bounding box center [83, 373] width 110 height 14
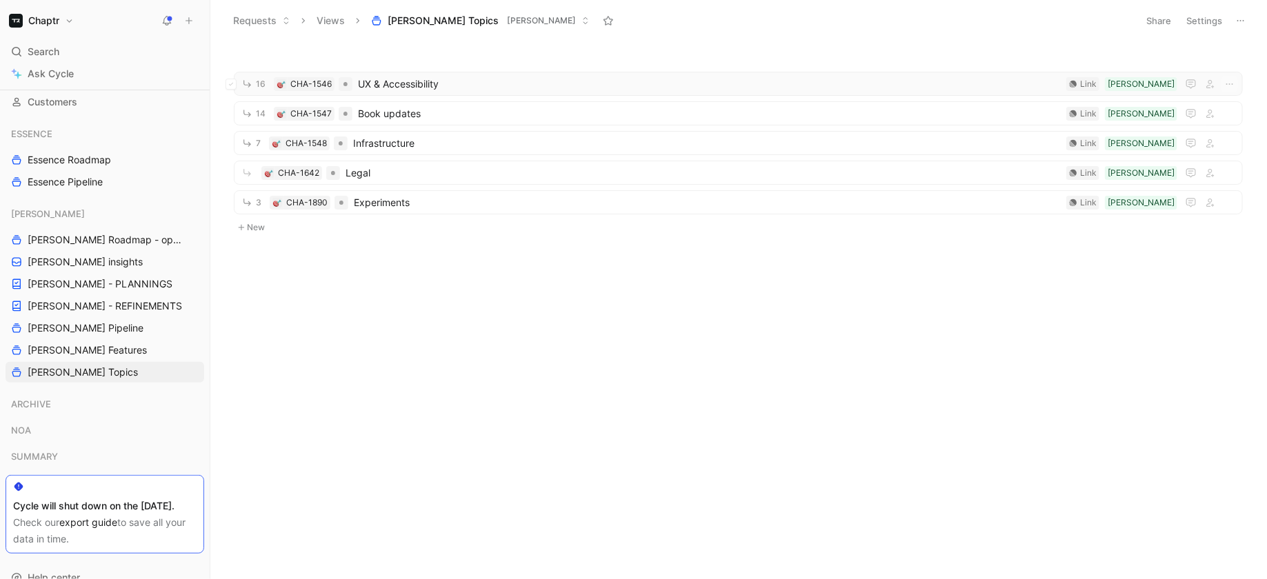
click at [465, 81] on span "UX & Accessibility" at bounding box center [709, 84] width 703 height 17
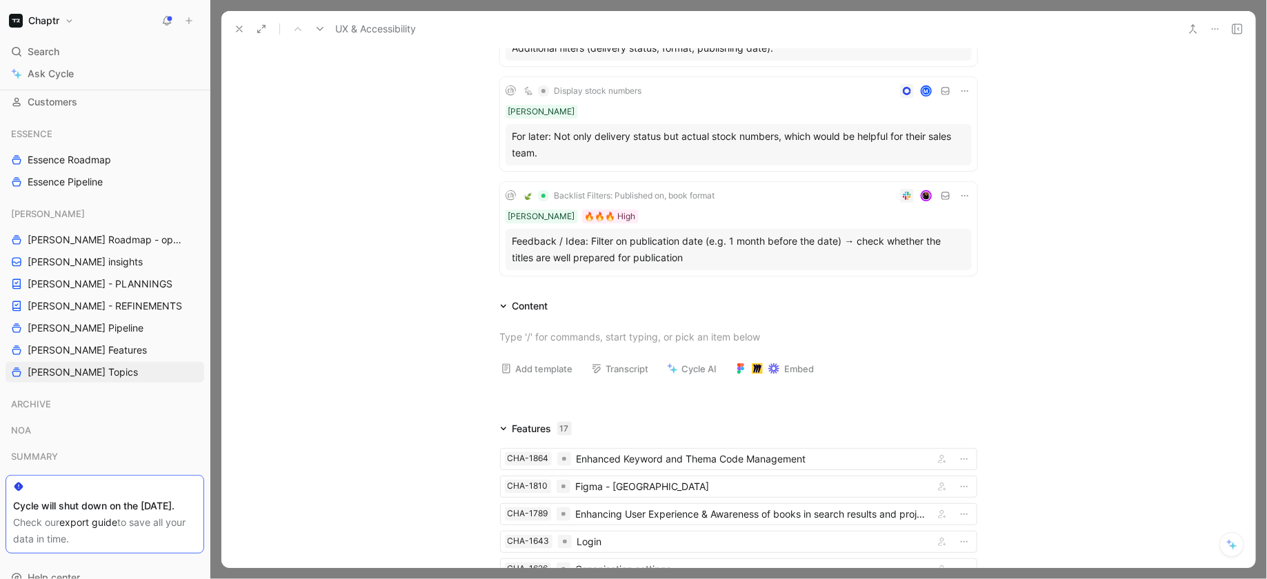
scroll to position [1037, 0]
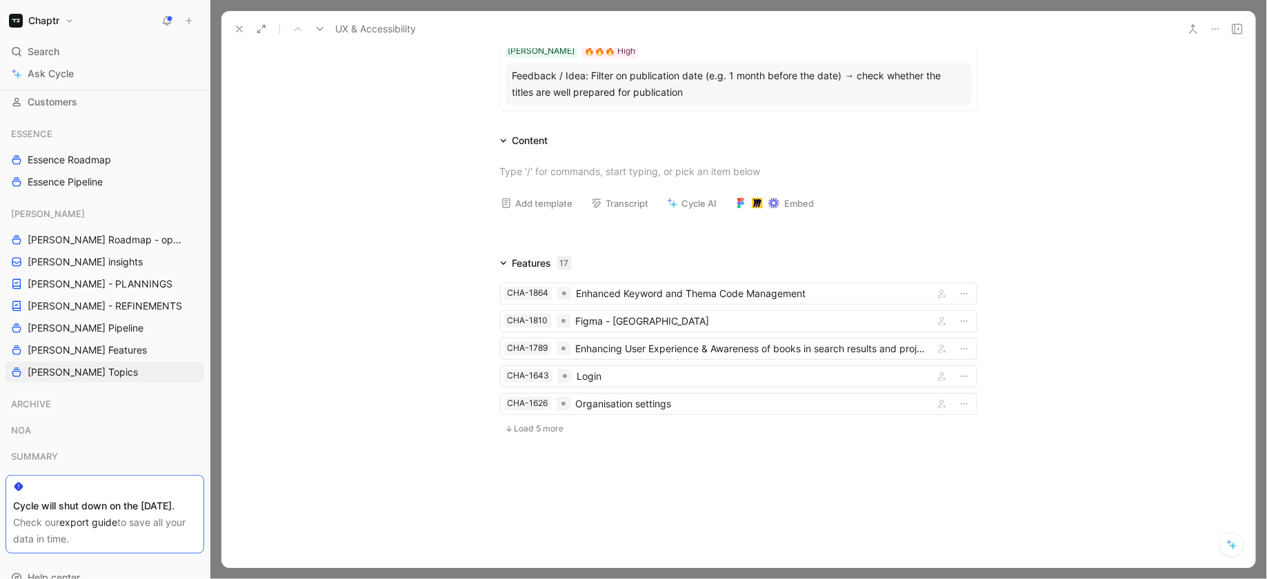
click at [240, 26] on icon at bounding box center [239, 28] width 11 height 11
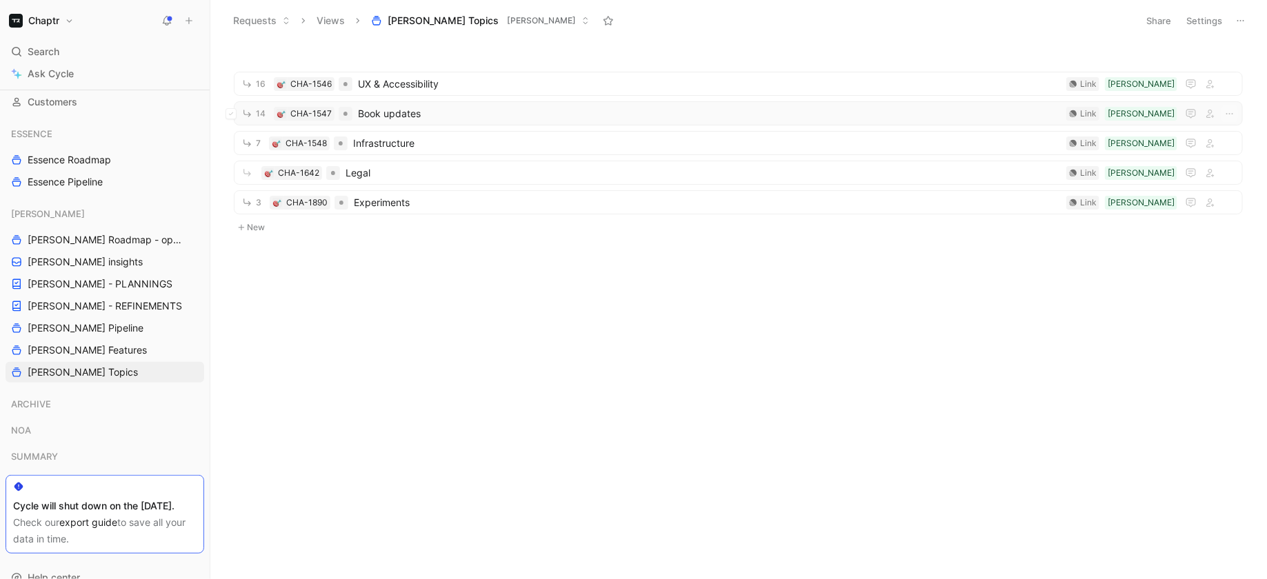
click at [450, 116] on span "Book updates" at bounding box center [709, 114] width 703 height 17
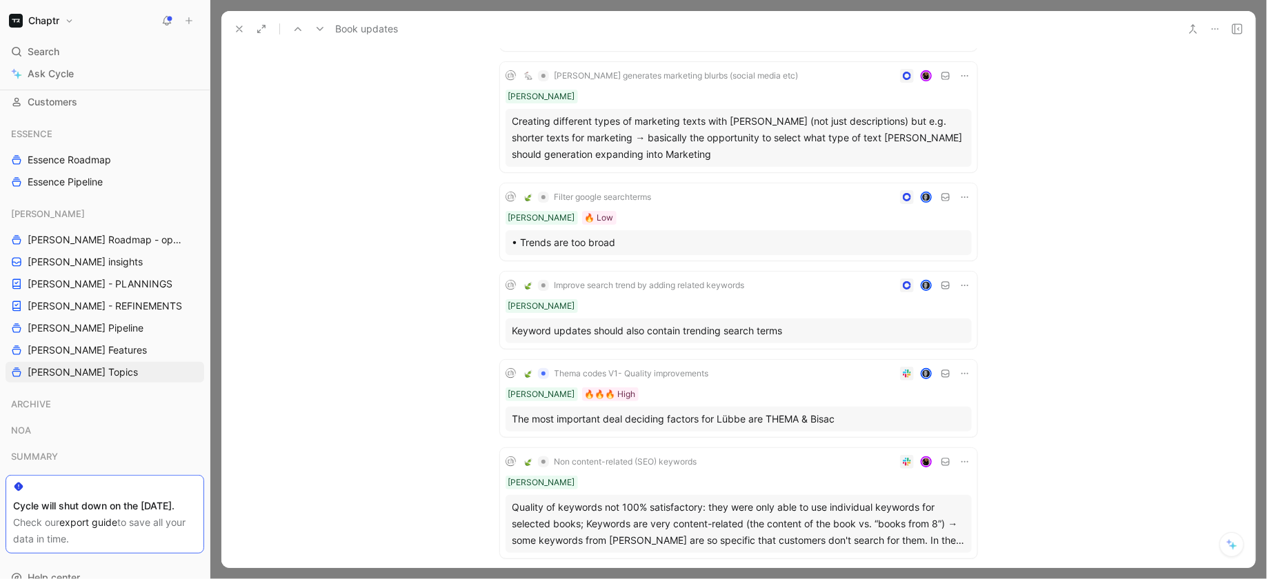
scroll to position [1163, 0]
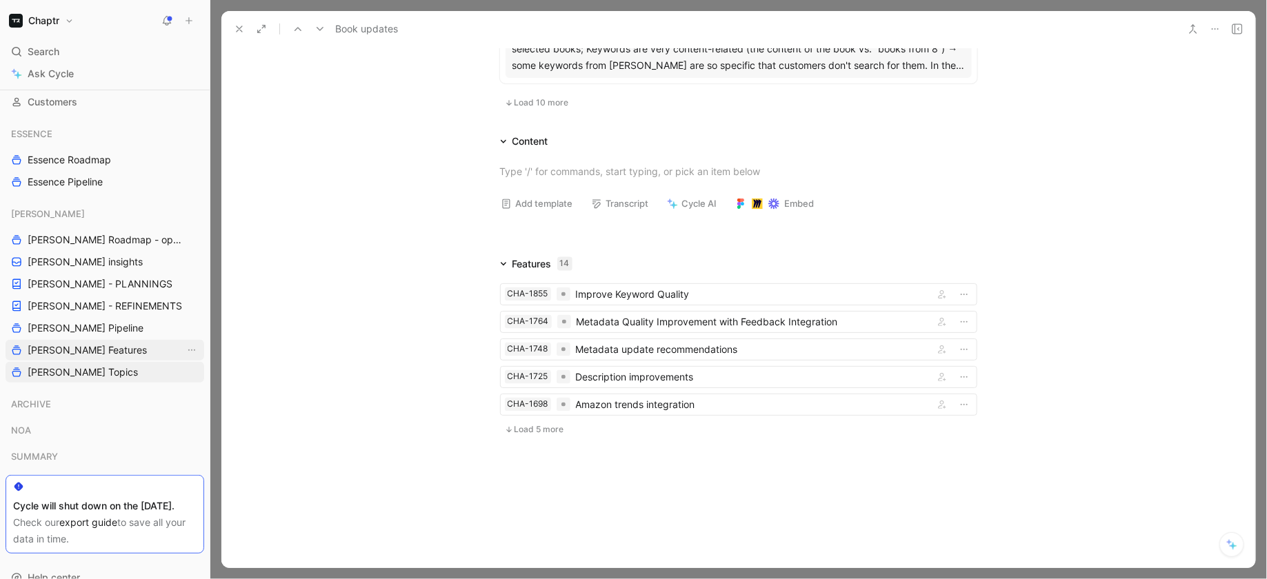
click at [90, 343] on span "[PERSON_NAME] Features" at bounding box center [87, 350] width 119 height 14
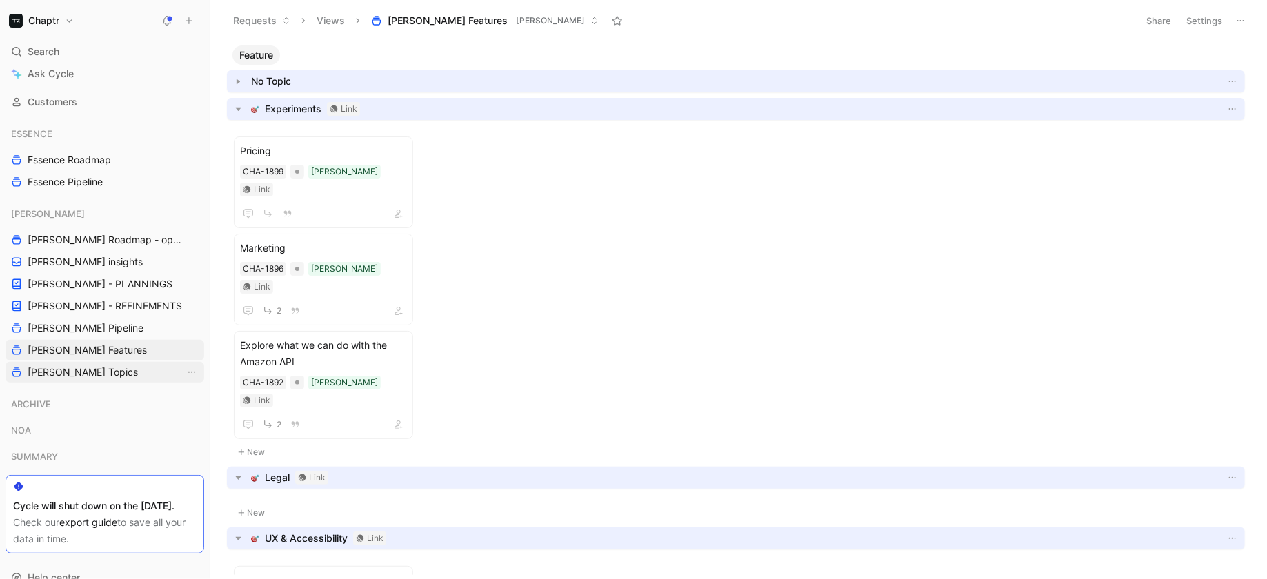
click at [92, 372] on link "[PERSON_NAME] Topics" at bounding box center [105, 372] width 199 height 21
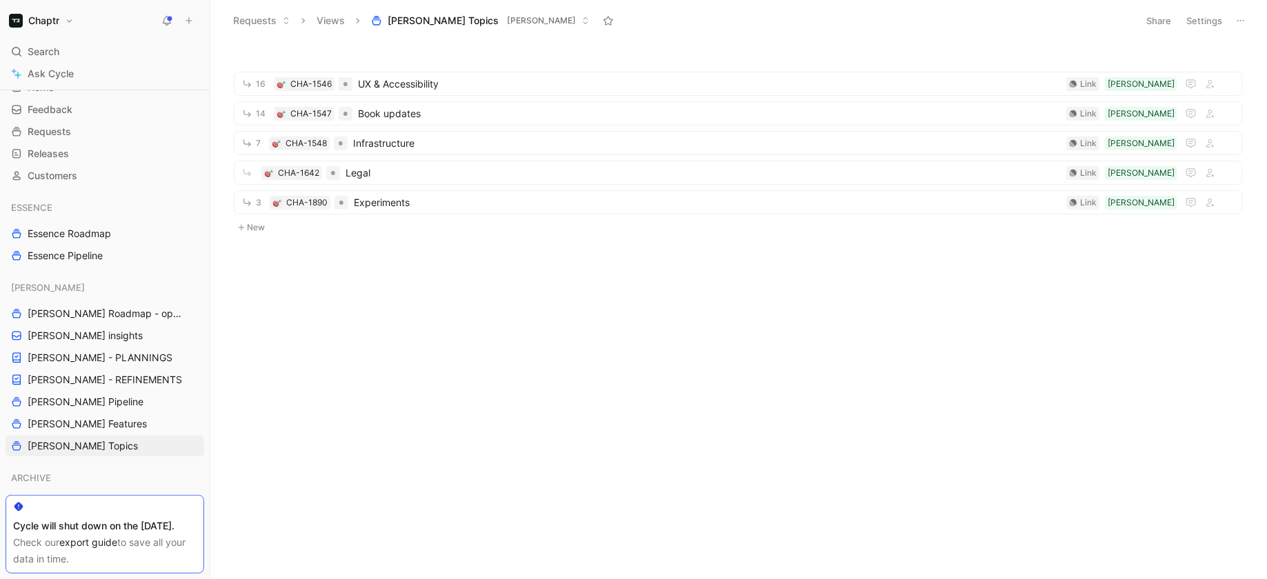
scroll to position [39, 0]
click at [93, 172] on link "Customers" at bounding box center [105, 178] width 199 height 21
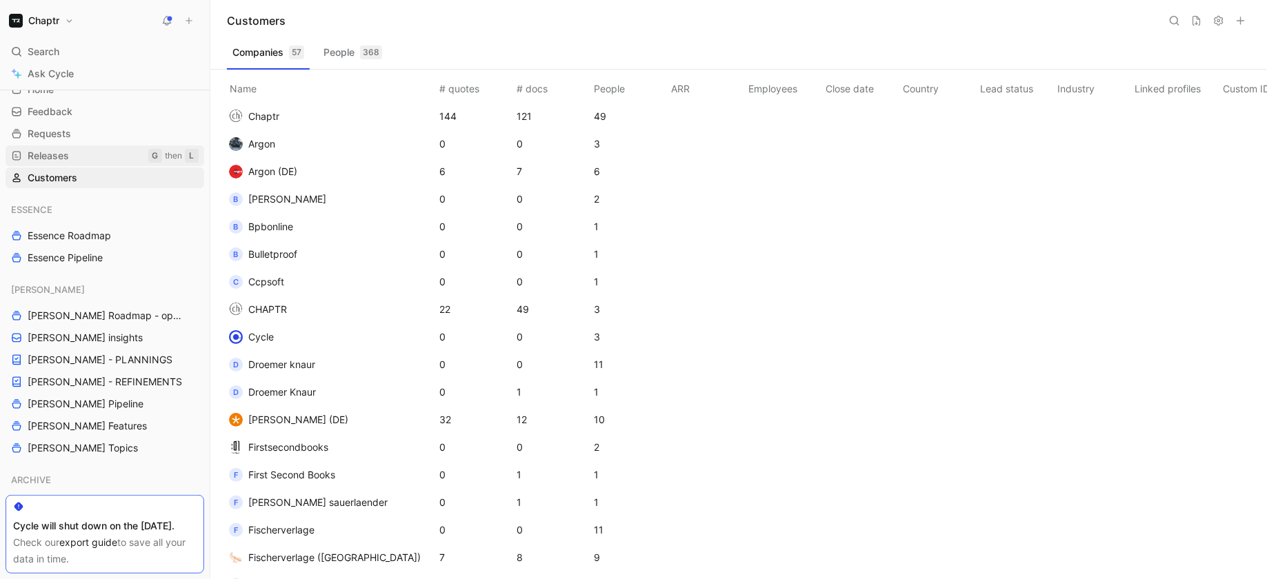
click at [88, 160] on link "Releases G then L" at bounding box center [105, 156] width 199 height 21
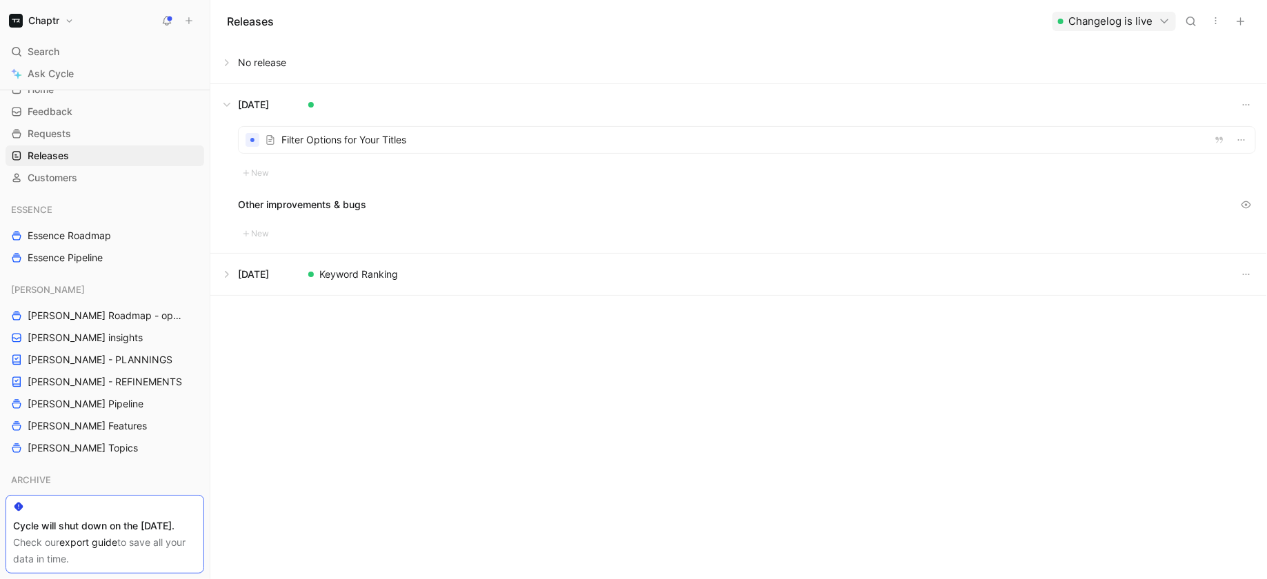
click at [228, 270] on button at bounding box center [738, 274] width 1055 height 41
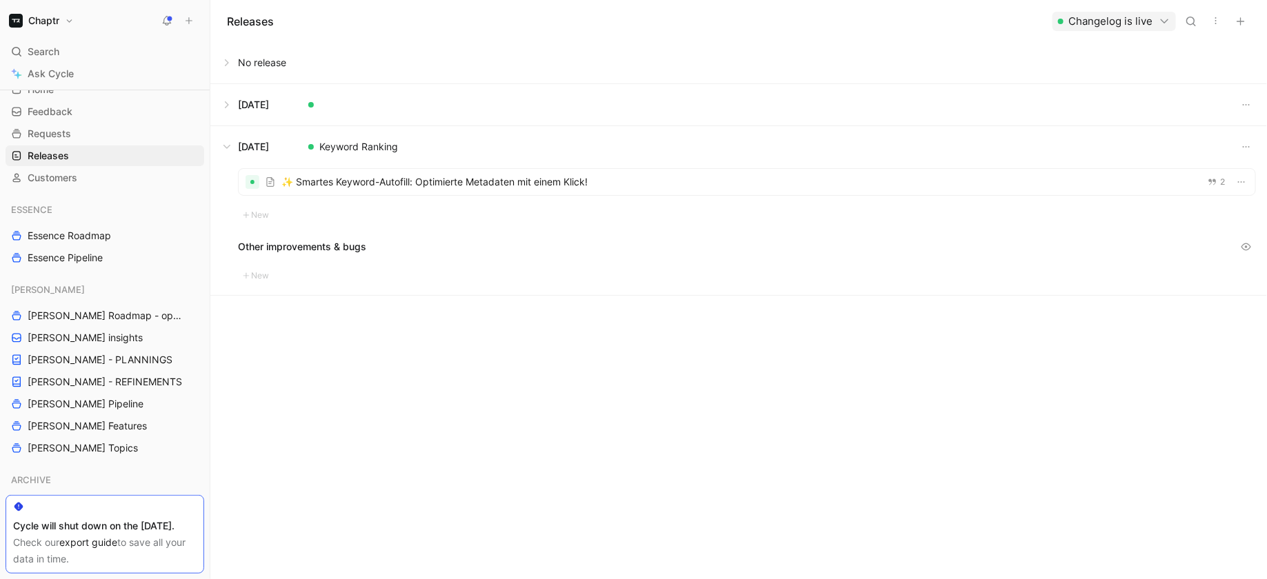
click at [224, 142] on button at bounding box center [738, 146] width 1055 height 41
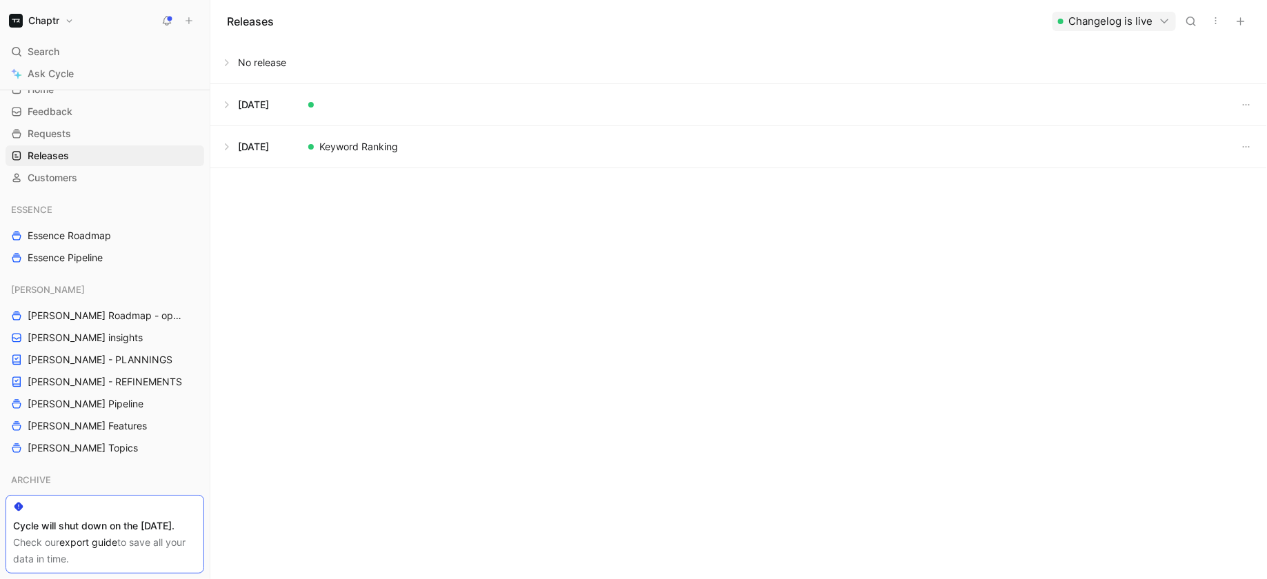
click at [226, 106] on button at bounding box center [738, 104] width 1055 height 41
click at [232, 280] on button at bounding box center [738, 274] width 1055 height 41
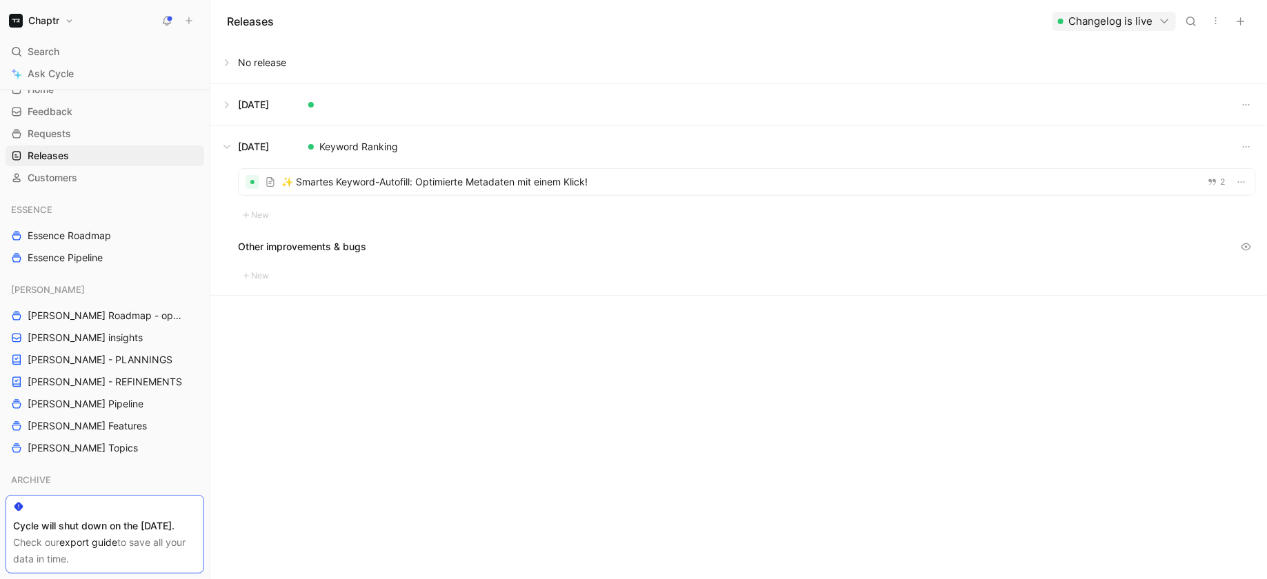
click at [231, 107] on button at bounding box center [738, 104] width 1055 height 41
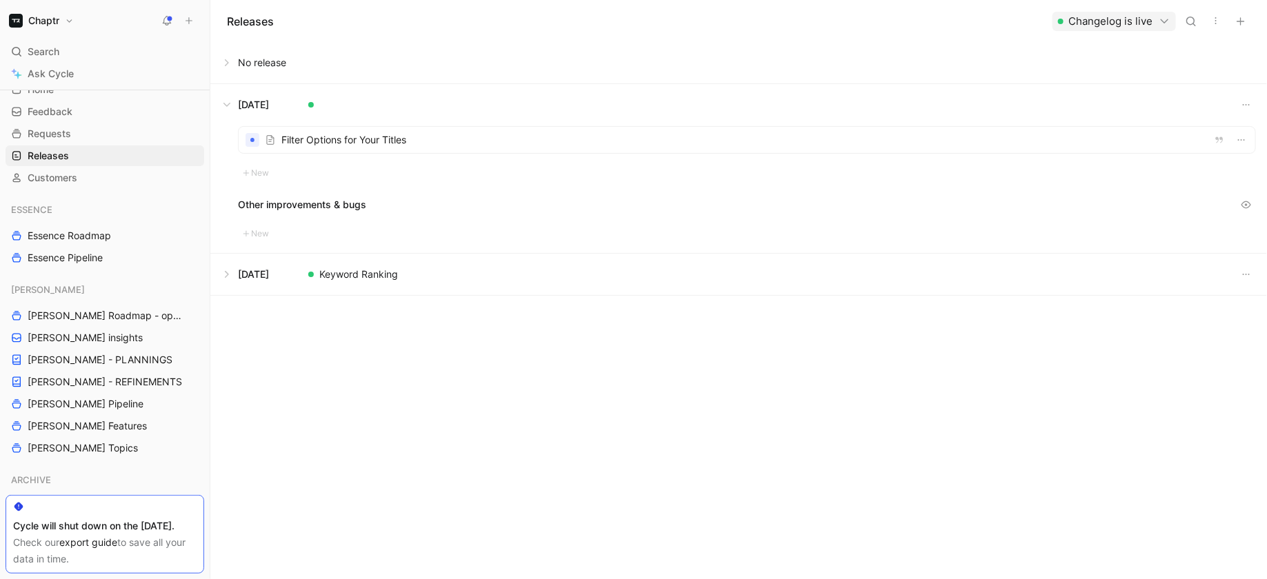
click at [1216, 19] on icon "button" at bounding box center [1215, 20] width 11 height 11
click at [1242, 143] on icon "button" at bounding box center [1241, 139] width 11 height 11
click at [1016, 61] on button at bounding box center [738, 62] width 1055 height 41
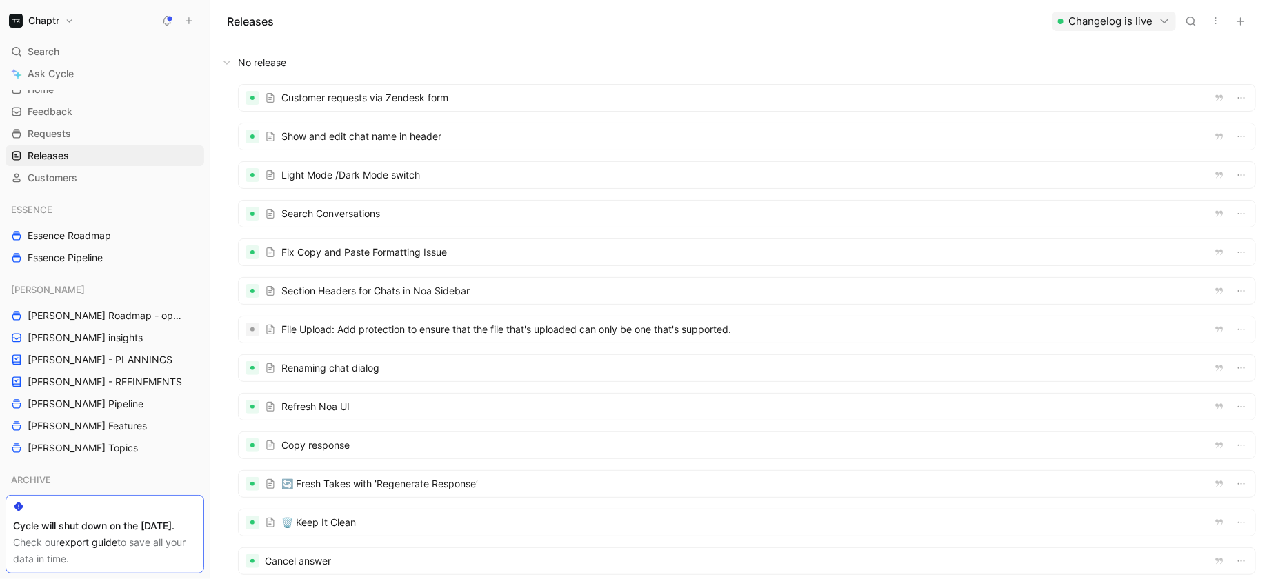
click at [231, 69] on button at bounding box center [738, 62] width 1055 height 41
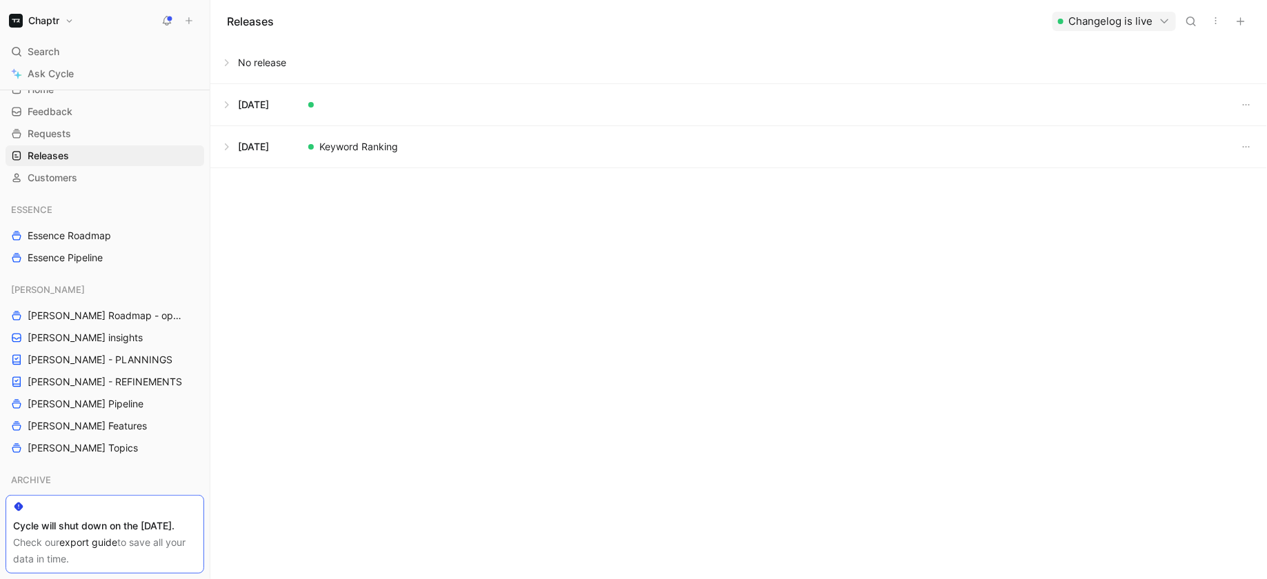
click at [230, 103] on button at bounding box center [738, 104] width 1055 height 41
click at [1252, 144] on div at bounding box center [747, 140] width 1017 height 26
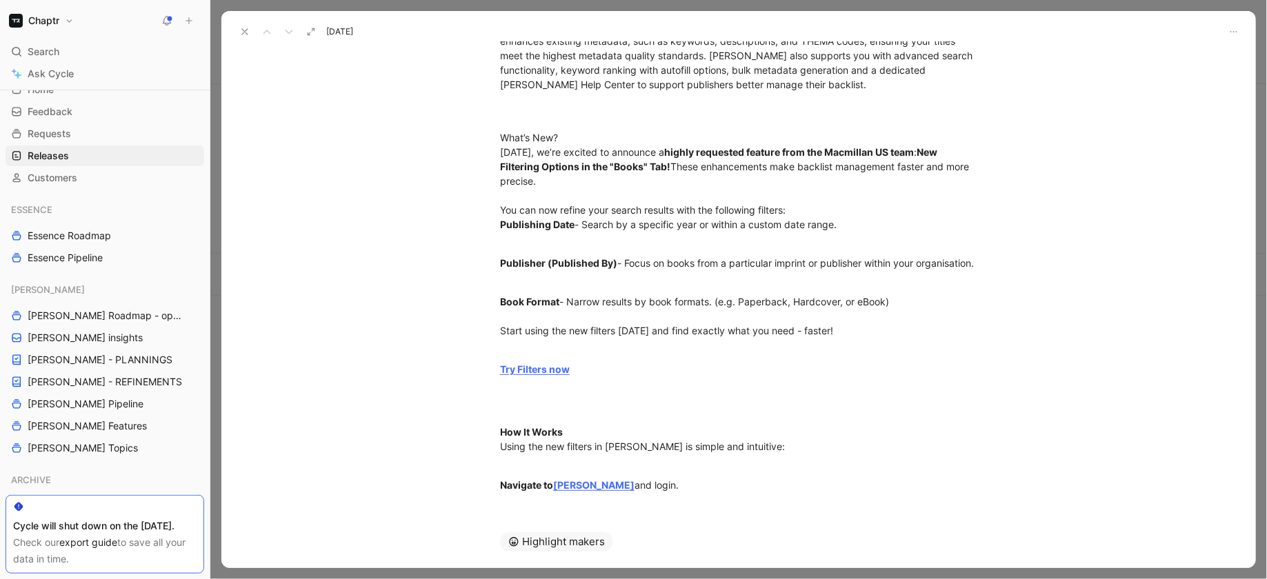
scroll to position [206, 0]
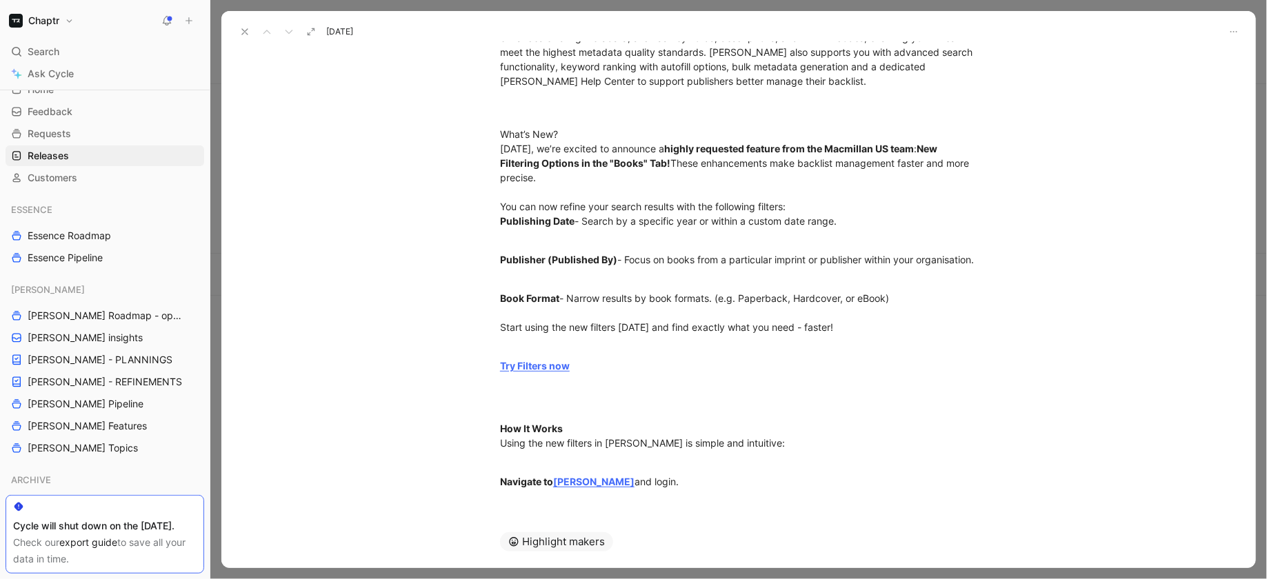
click at [245, 32] on use at bounding box center [245, 32] width 6 height 6
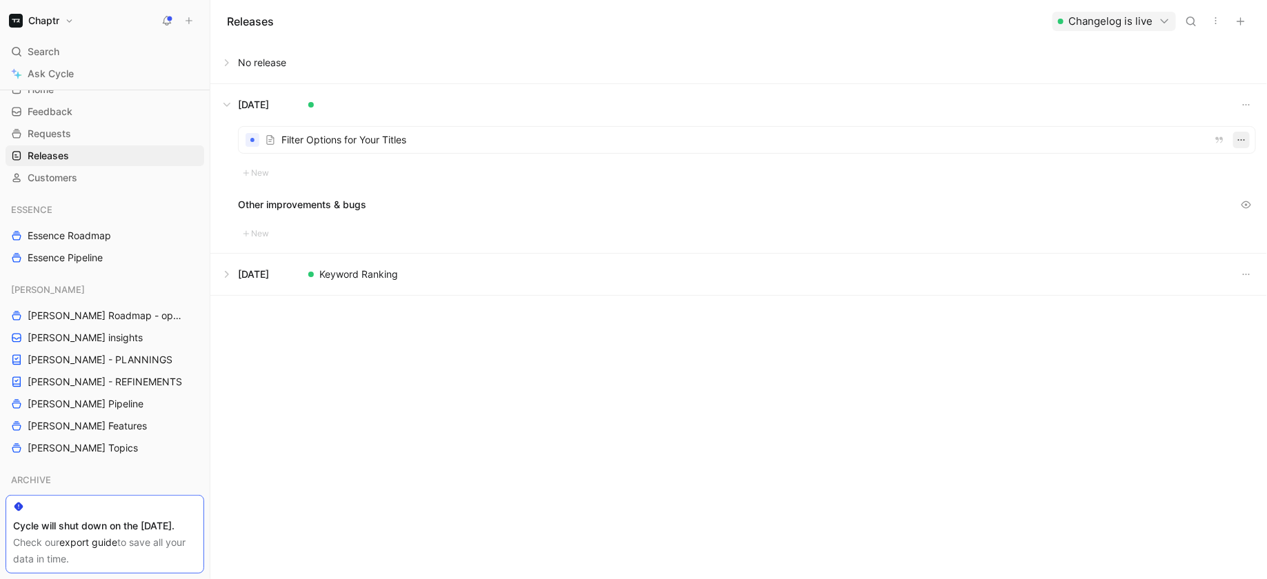
click at [1244, 142] on icon "button" at bounding box center [1241, 139] width 11 height 11
click at [944, 477] on div "Releases Changelog is live No release Mar 27, 2025 Filter Options for Your Titl…" at bounding box center [738, 289] width 1057 height 579
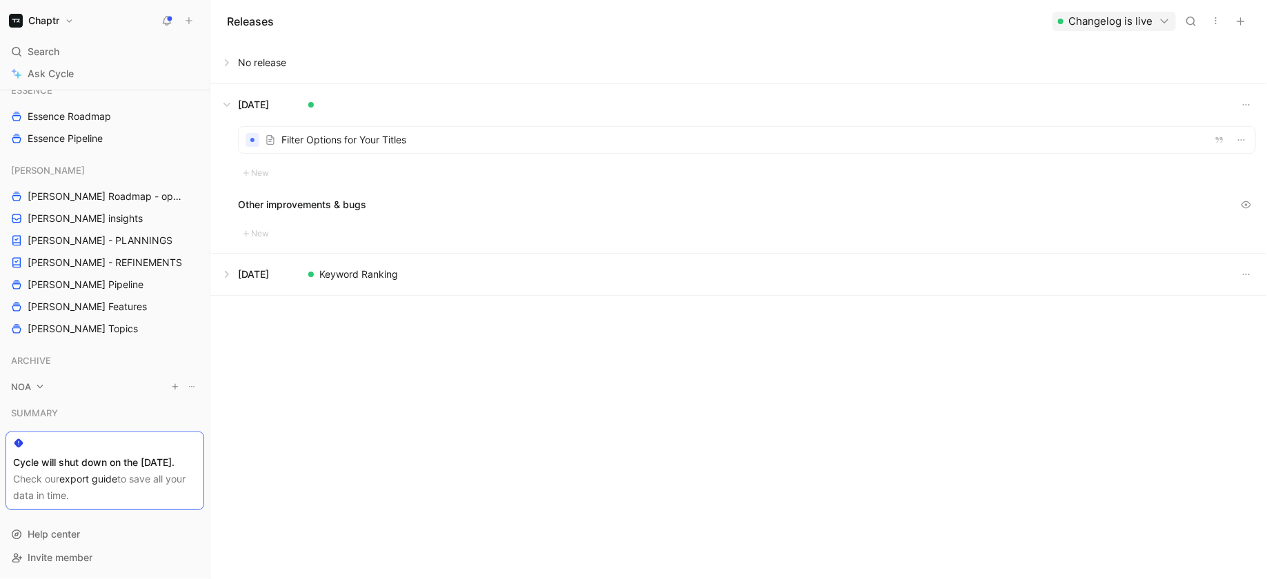
scroll to position [173, 0]
click at [49, 534] on span "Help center" at bounding box center [54, 534] width 52 height 12
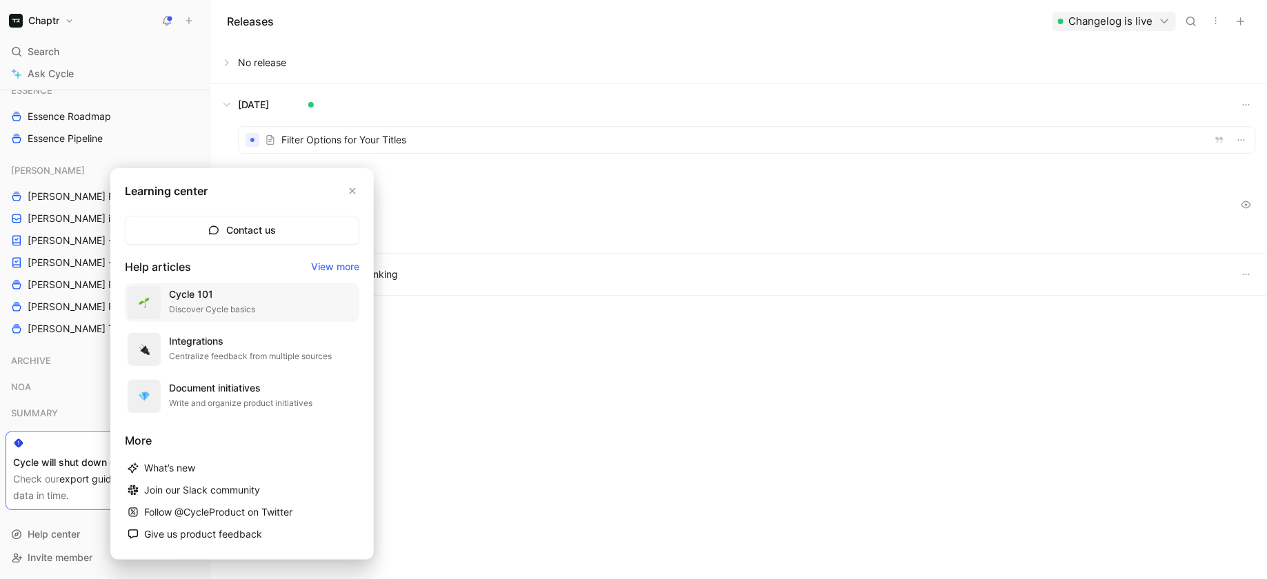
click at [241, 292] on div "Cycle 101" at bounding box center [212, 294] width 86 height 17
click at [1118, 22] on div at bounding box center [633, 289] width 1267 height 579
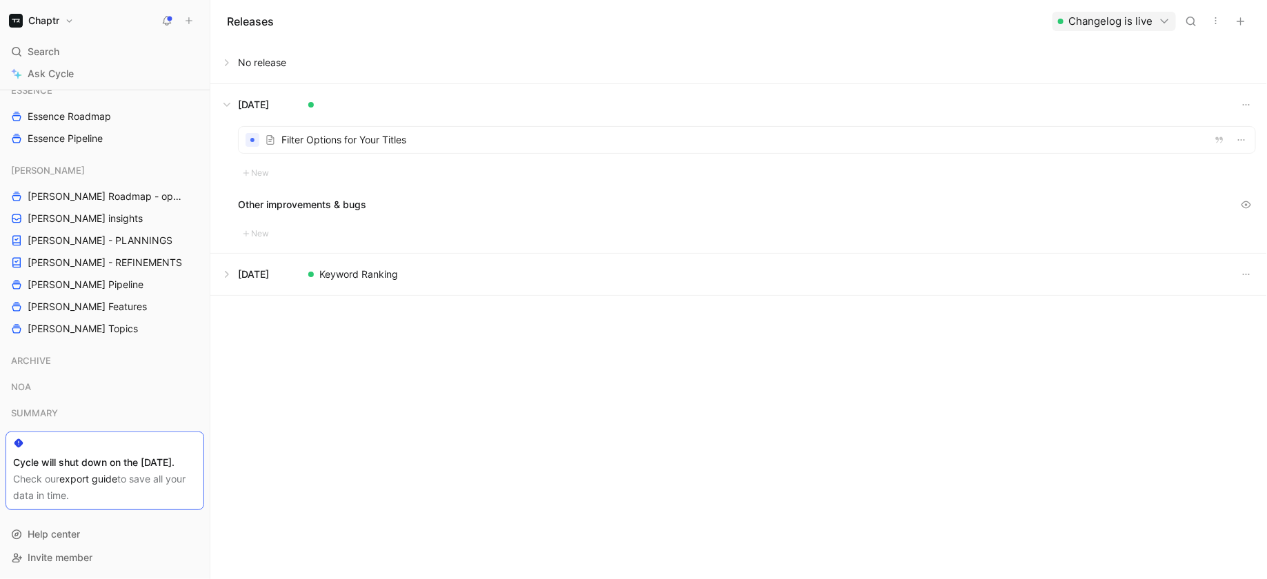
click at [1168, 17] on icon "button" at bounding box center [1165, 21] width 12 height 12
click at [1042, 50] on span "Open changelog" at bounding box center [1060, 49] width 75 height 12
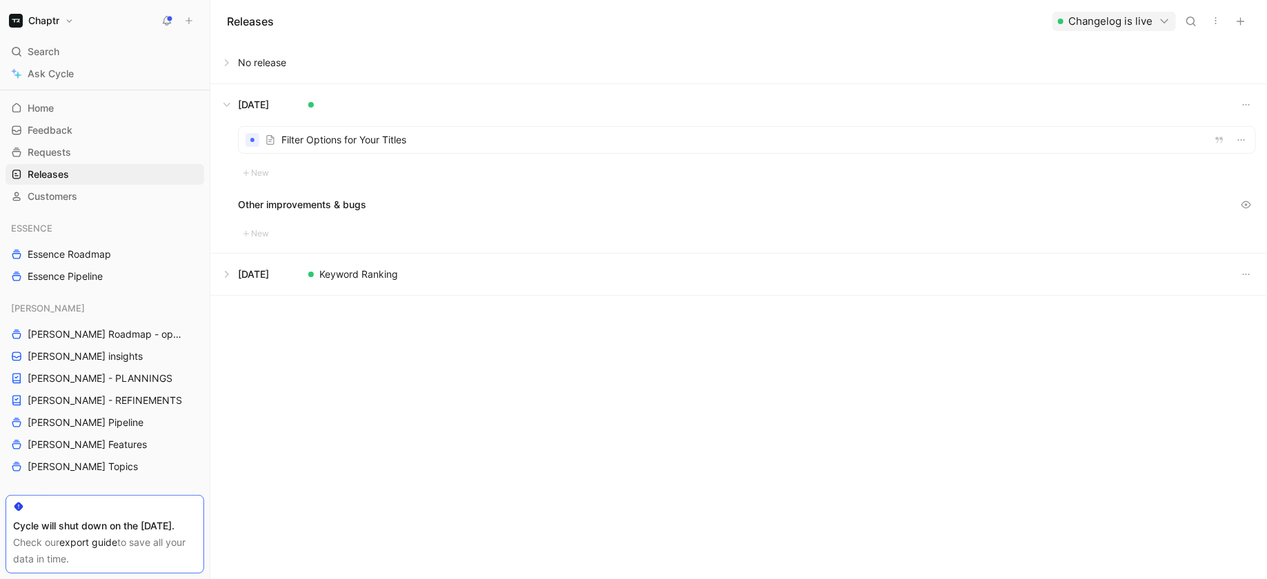
scroll to position [0, 0]
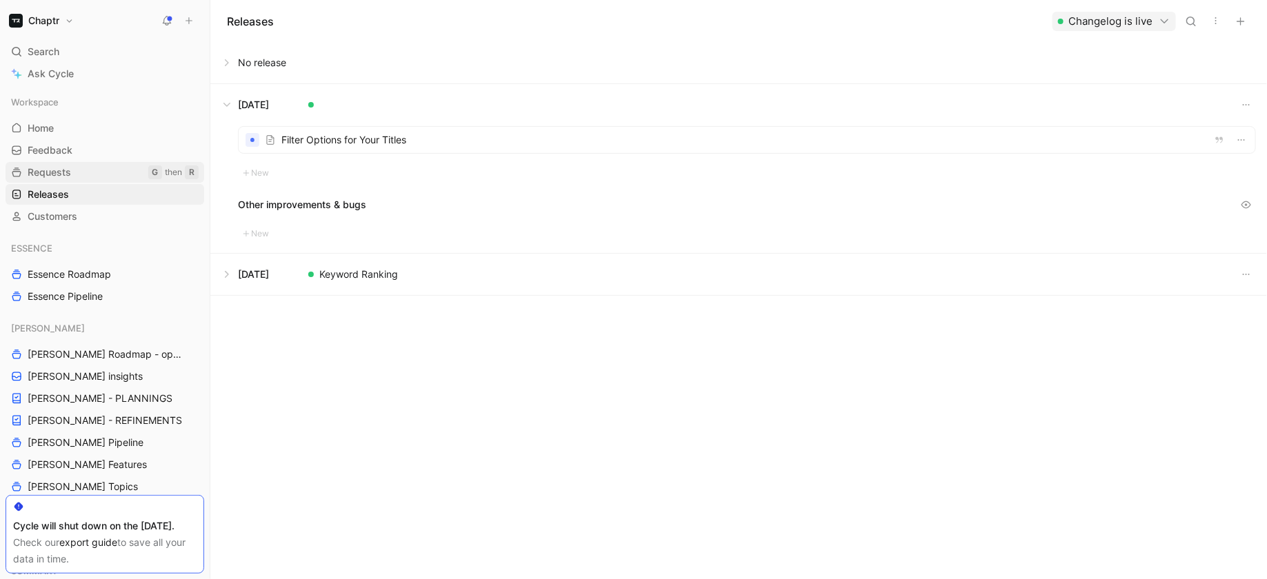
click at [83, 172] on link "Requests G then R" at bounding box center [105, 172] width 199 height 21
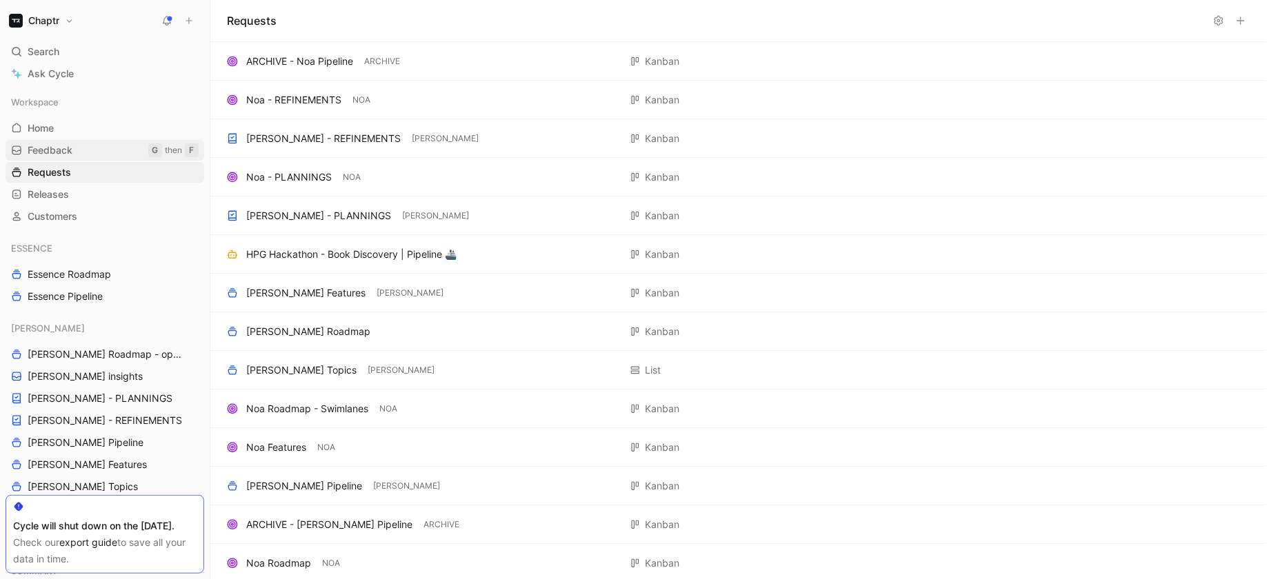
click at [81, 150] on link "Feedback G then F" at bounding box center [105, 150] width 199 height 21
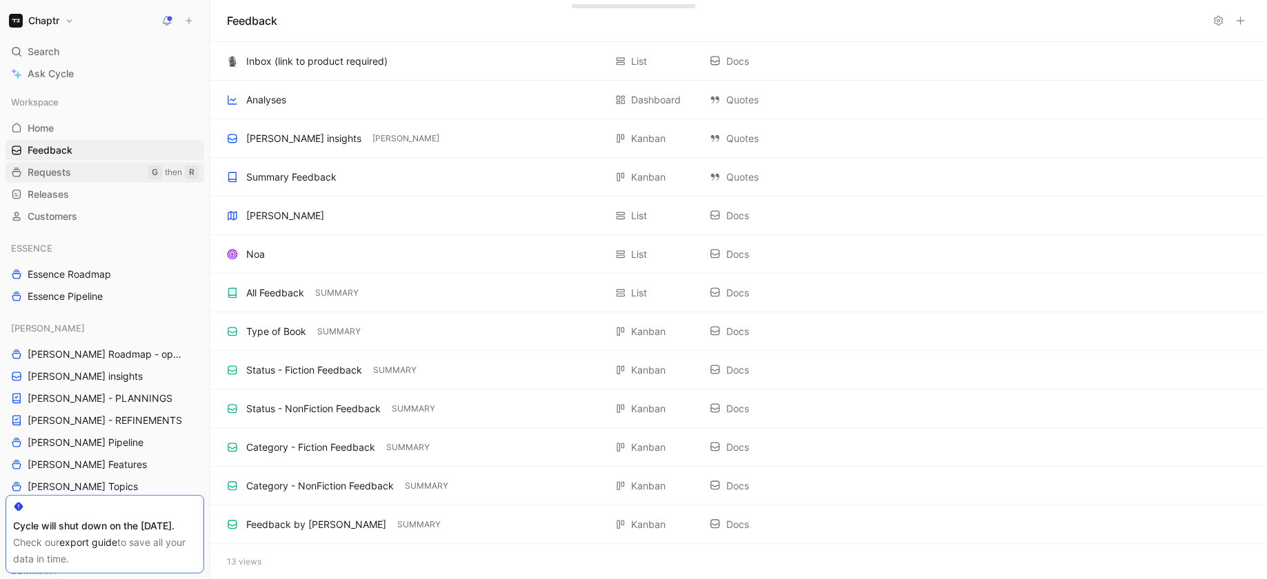
click at [83, 162] on link "Requests G then R" at bounding box center [105, 172] width 199 height 21
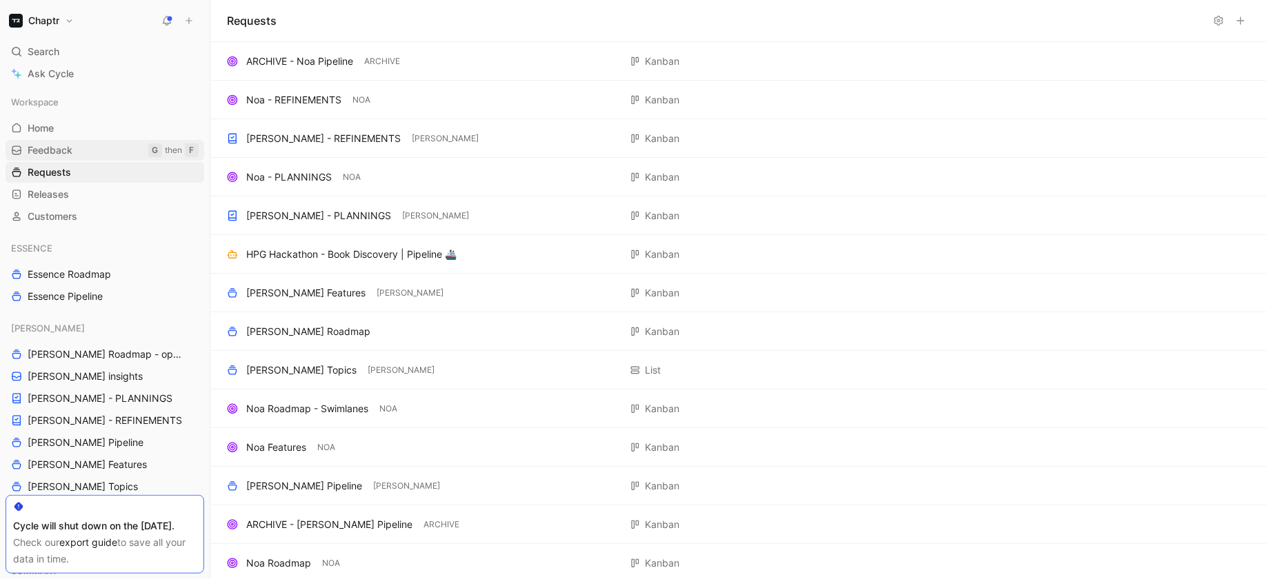
click at [95, 152] on link "Feedback G then F" at bounding box center [105, 150] width 199 height 21
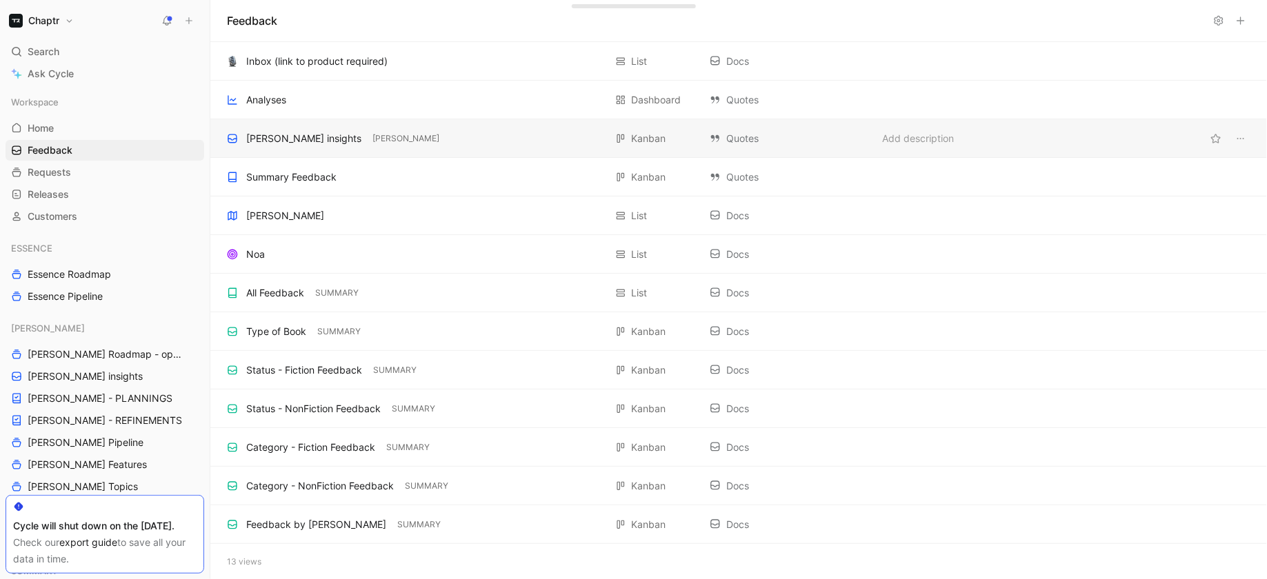
click at [300, 132] on div "[PERSON_NAME] insights" at bounding box center [303, 138] width 115 height 17
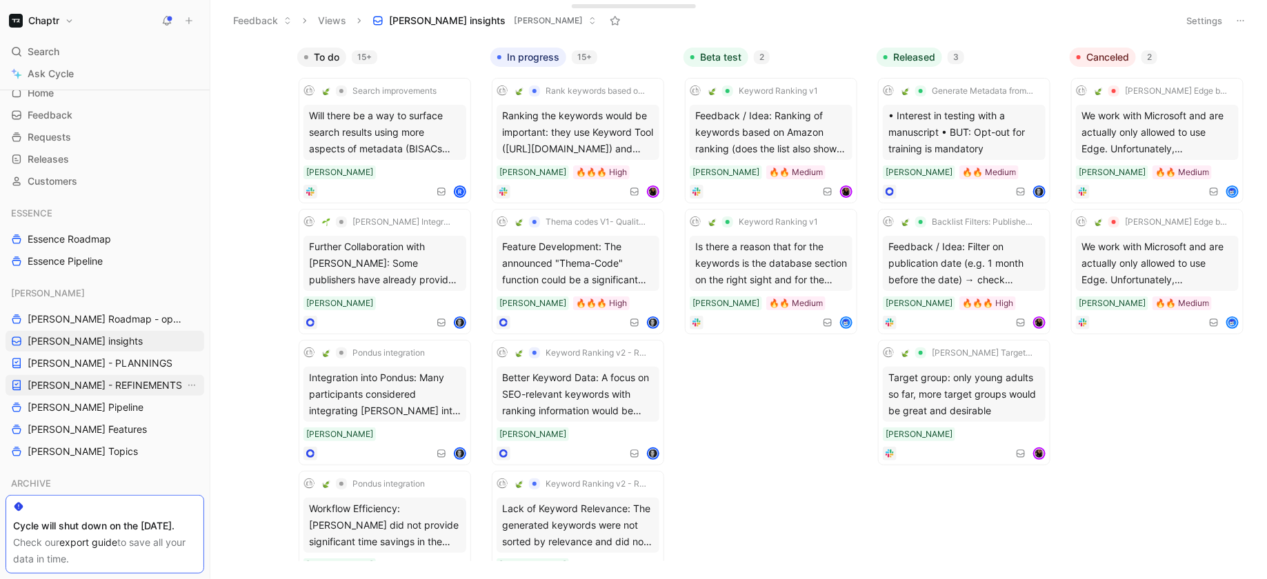
scroll to position [36, 0]
click at [112, 315] on span "[PERSON_NAME] Roadmap - open items" at bounding box center [106, 319] width 157 height 14
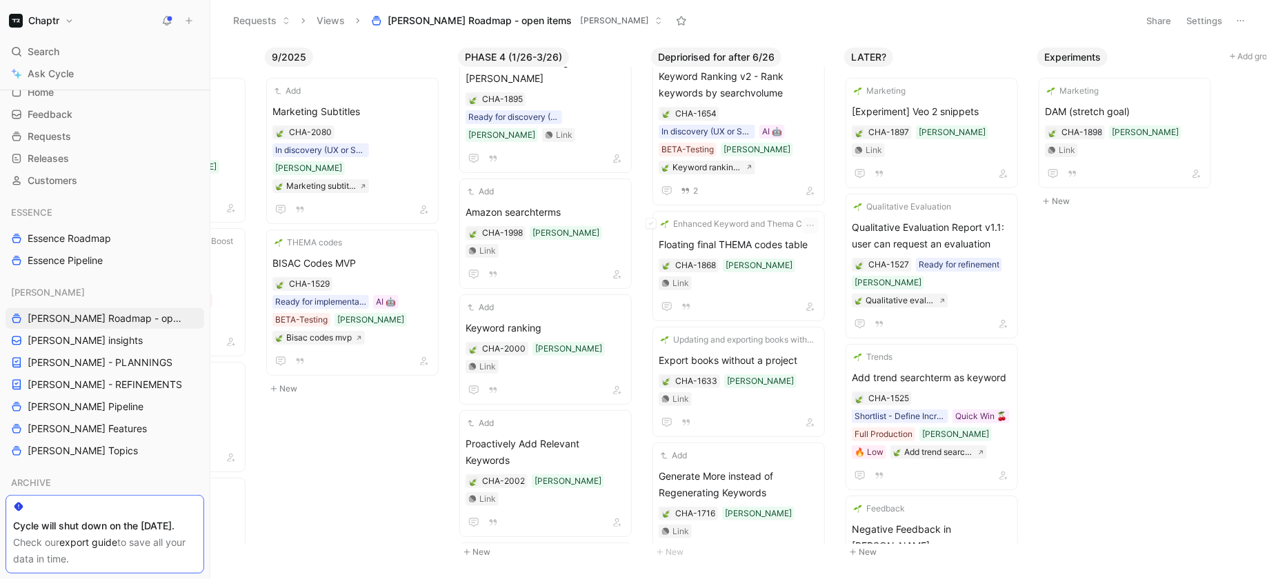
scroll to position [1486, 0]
click at [794, 220] on div "Enhanced Keyword and Thema Code Management Floating final THEMA codes table CHA…" at bounding box center [739, 269] width 160 height 98
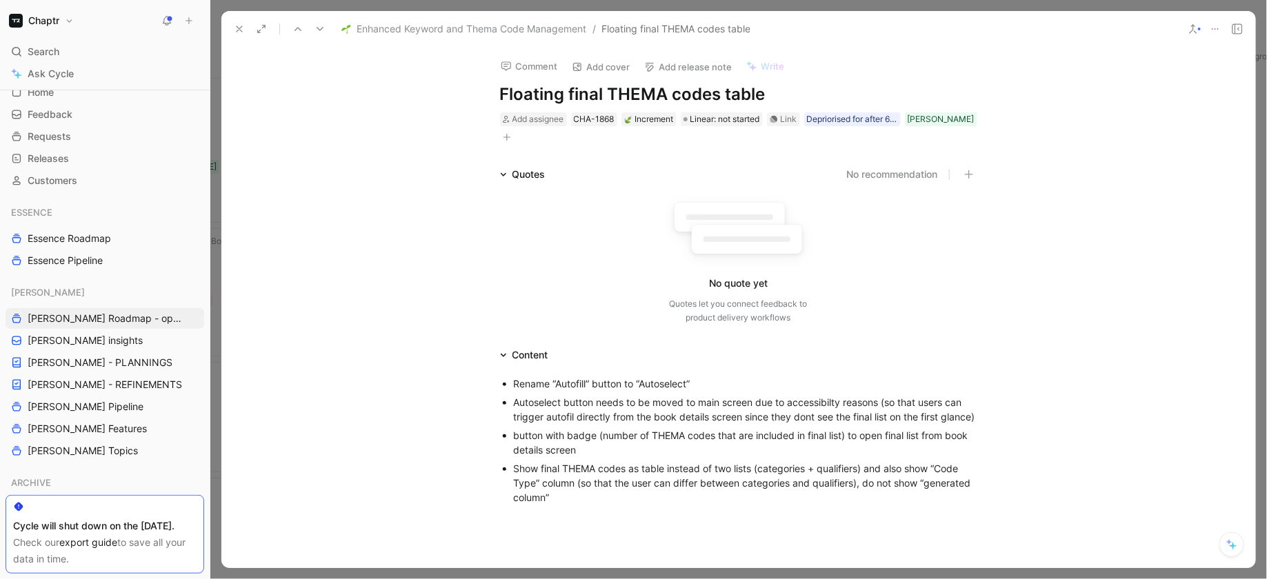
scroll to position [214, 0]
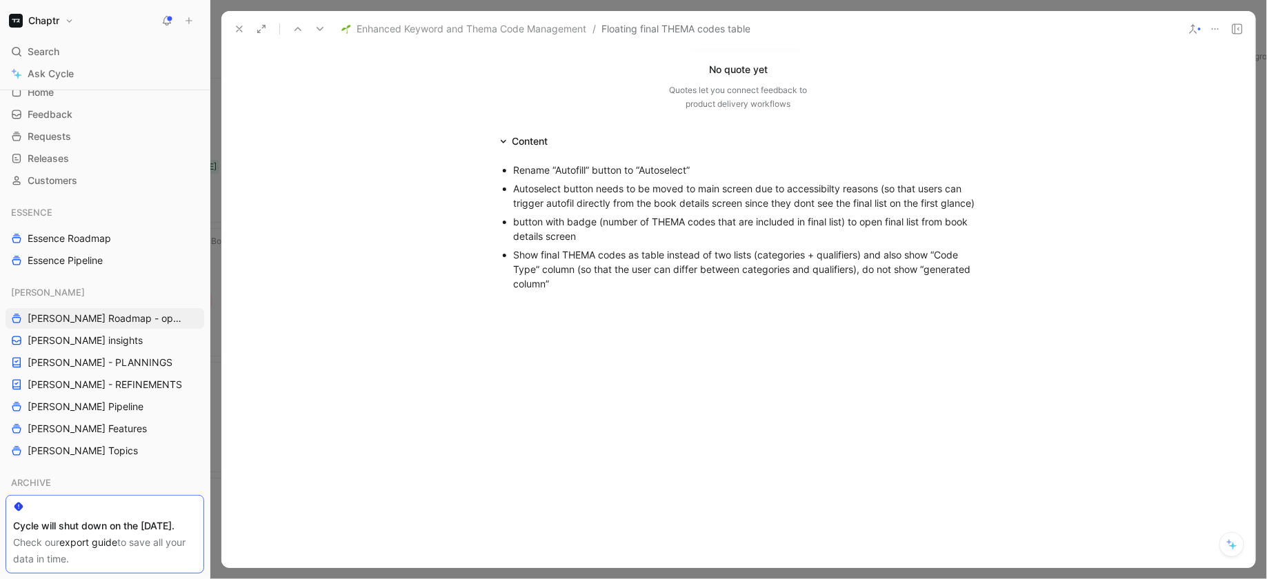
click at [505, 133] on div "Content" at bounding box center [523, 141] width 59 height 17
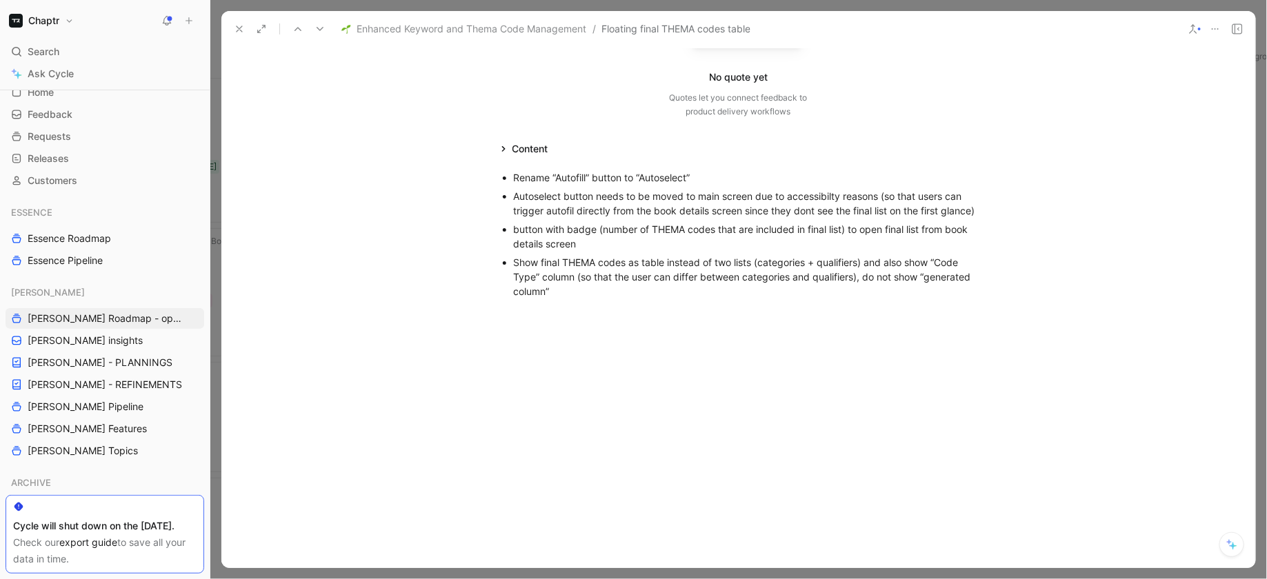
scroll to position [0, 0]
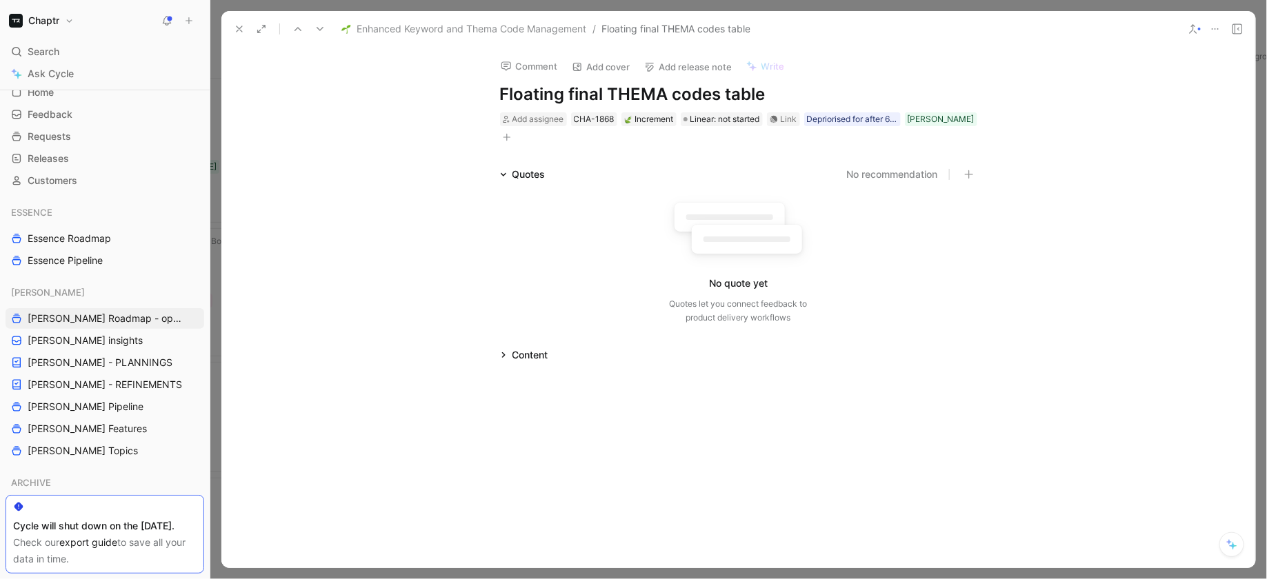
click at [507, 166] on div "Quotes" at bounding box center [522, 174] width 57 height 17
click at [505, 205] on icon at bounding box center [502, 208] width 3 height 6
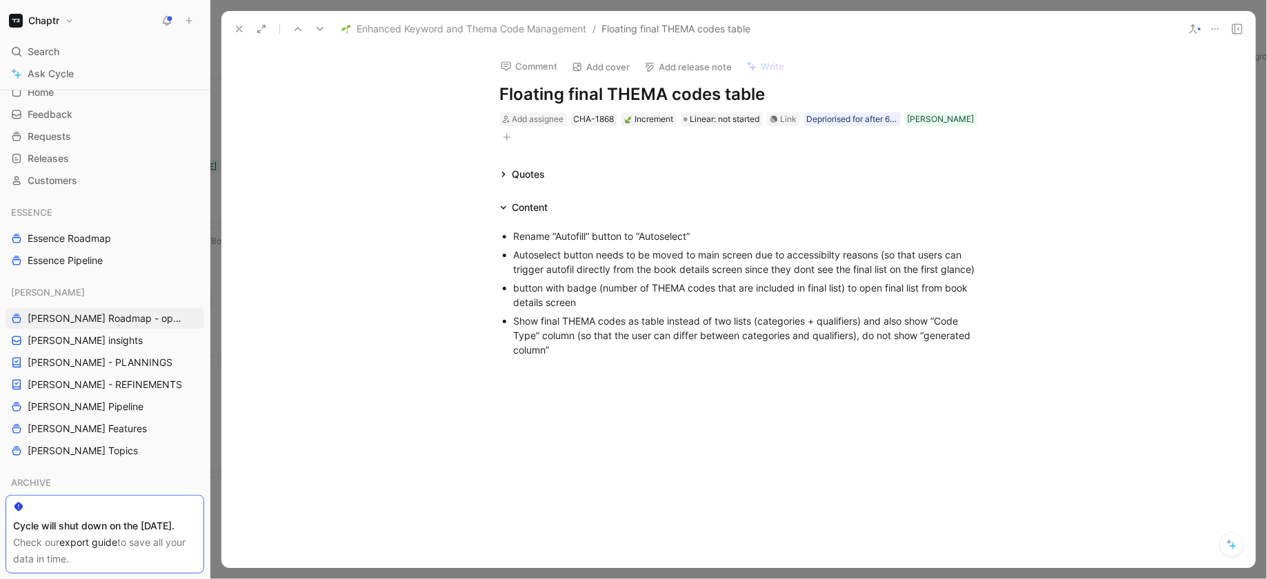
click at [529, 34] on span "Enhanced Keyword and Thema Code Management" at bounding box center [472, 29] width 230 height 17
click at [527, 32] on span "Enhanced Keyword and Thema Code Management" at bounding box center [472, 29] width 230 height 17
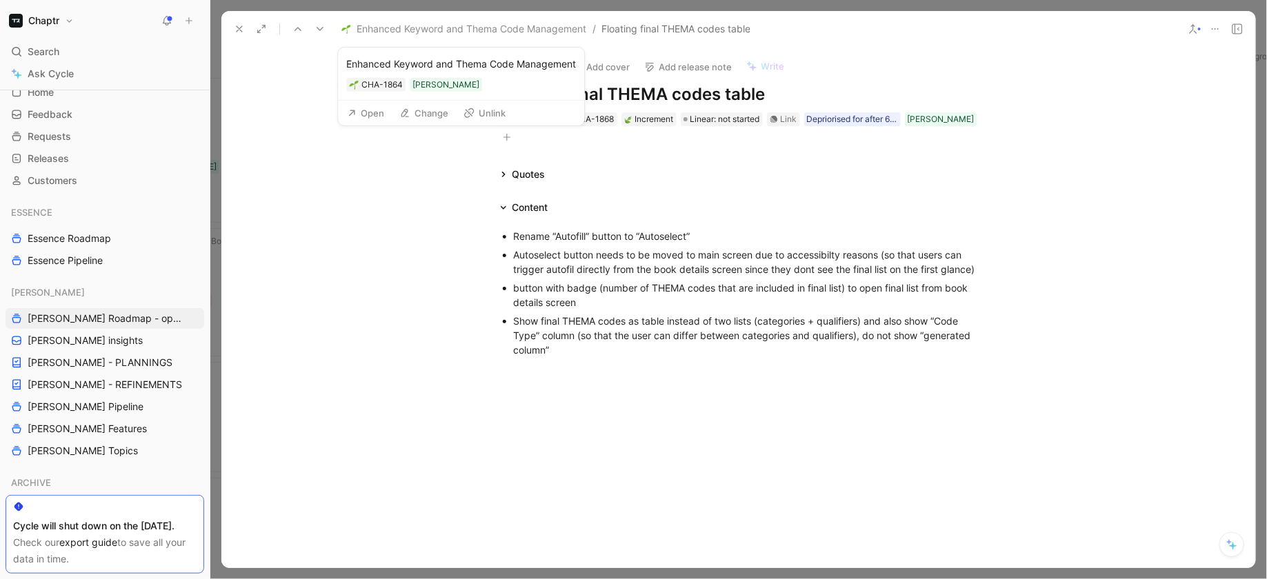
click at [357, 21] on span "Enhanced Keyword and Thema Code Management" at bounding box center [472, 29] width 230 height 17
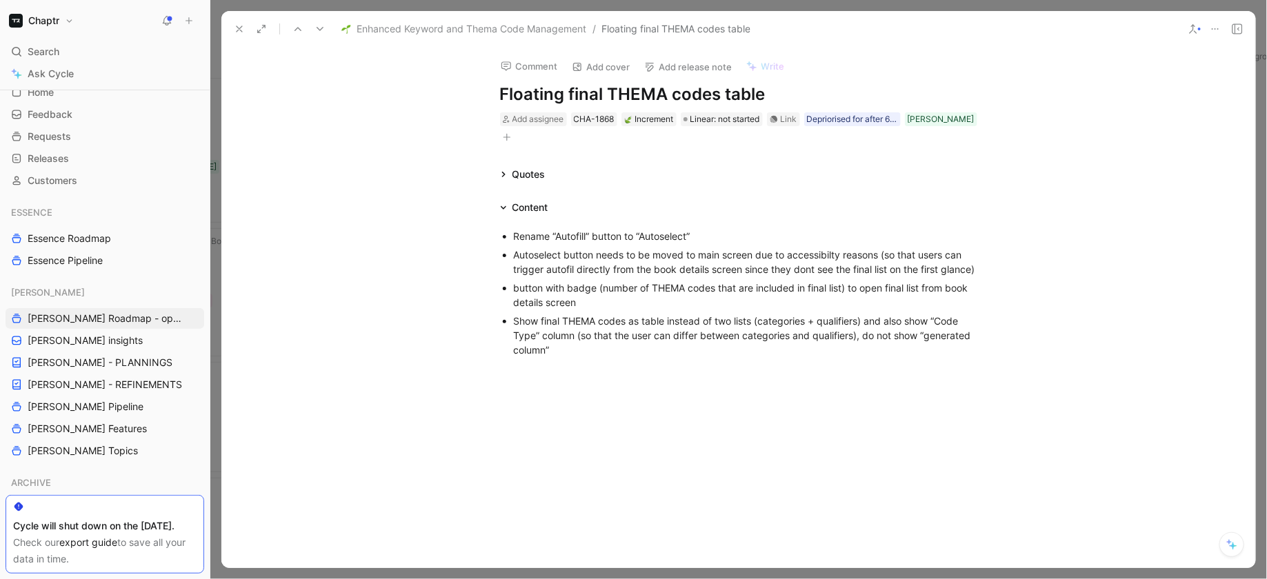
click at [358, 33] on span "Enhanced Keyword and Thema Code Management" at bounding box center [472, 29] width 230 height 17
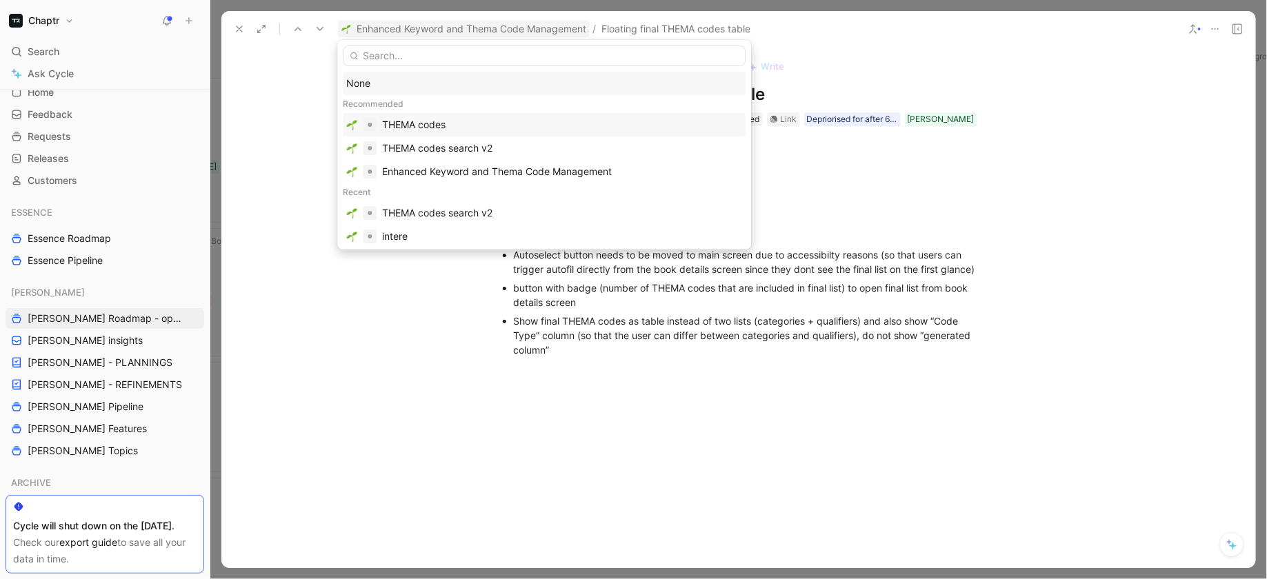
click at [485, 131] on div "THEMA codes" at bounding box center [562, 125] width 360 height 17
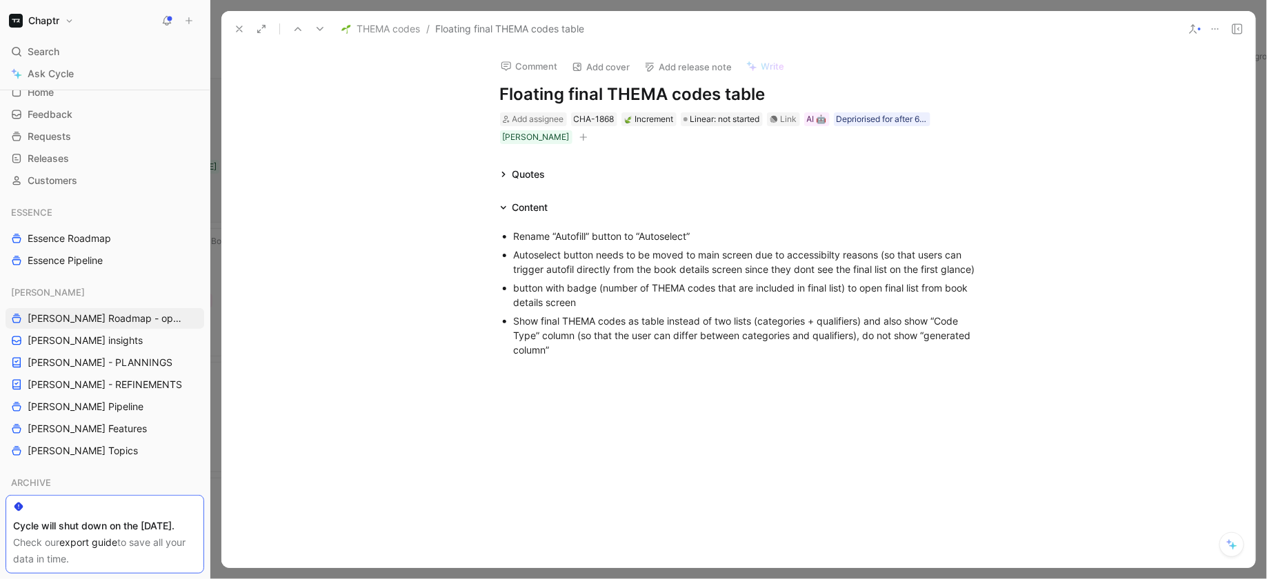
click at [242, 26] on icon at bounding box center [239, 28] width 11 height 11
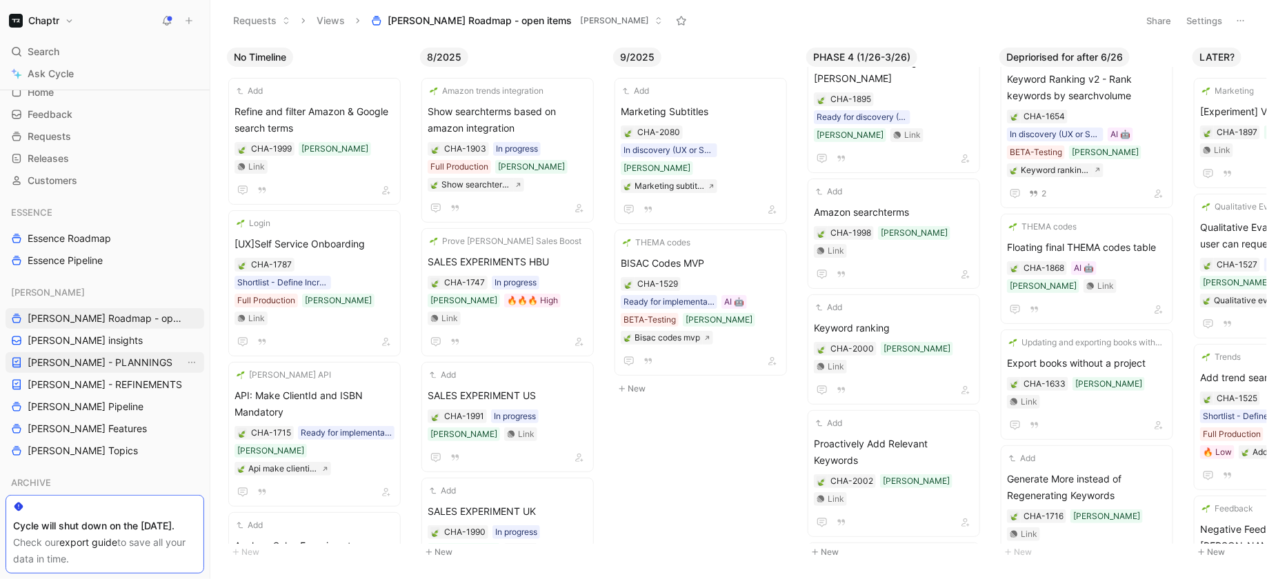
click at [117, 363] on span "[PERSON_NAME] - PLANNINGS" at bounding box center [100, 363] width 145 height 14
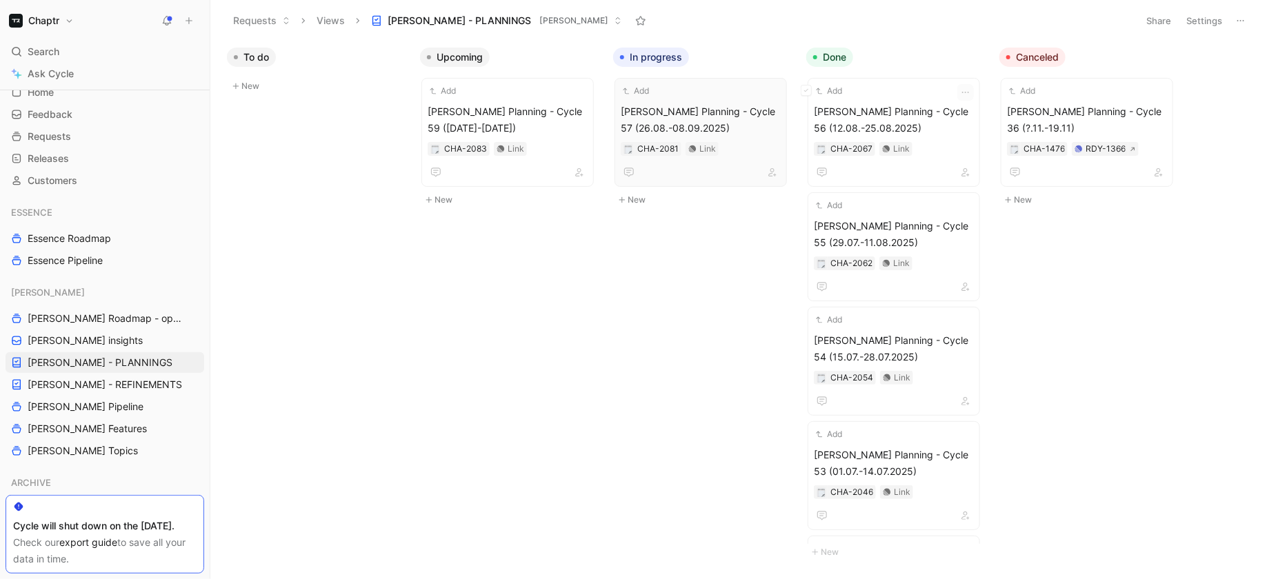
click at [735, 105] on span "Reedy Planning - Cycle 57 (26.08.-08.09.2025)" at bounding box center [701, 119] width 160 height 33
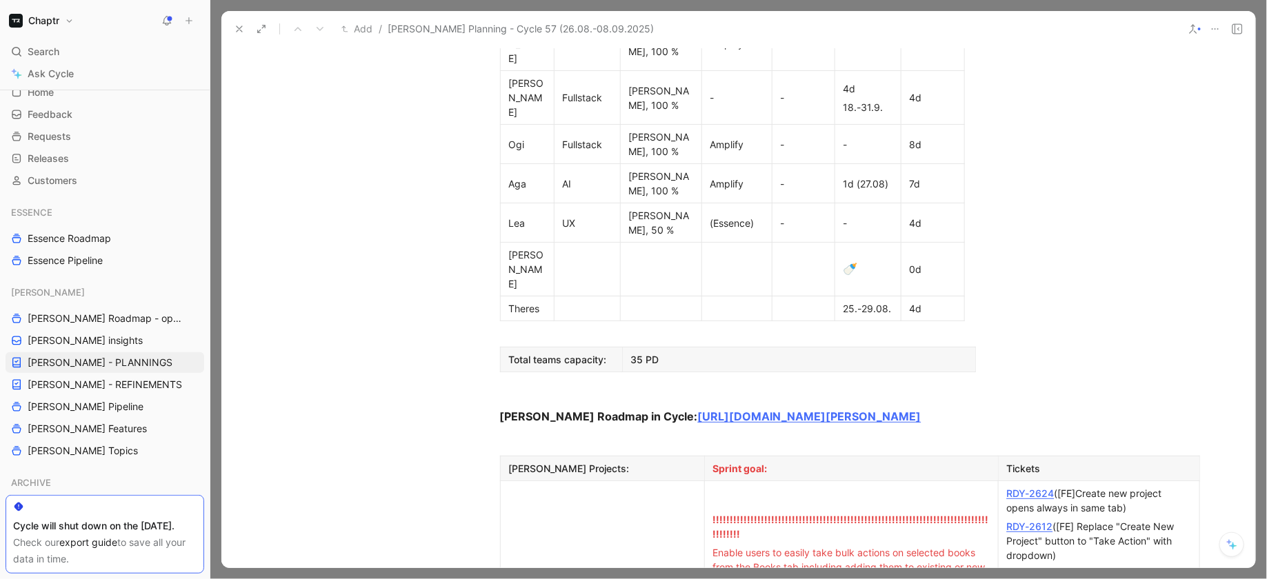
scroll to position [35, 0]
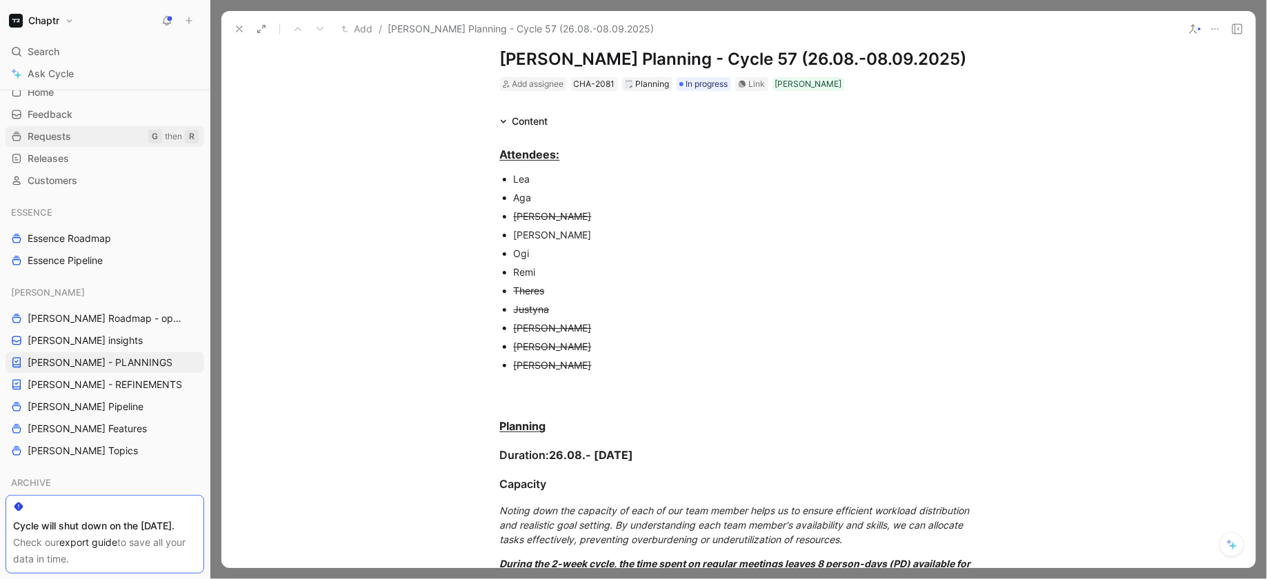
click at [90, 138] on link "Requests G then R" at bounding box center [105, 136] width 199 height 21
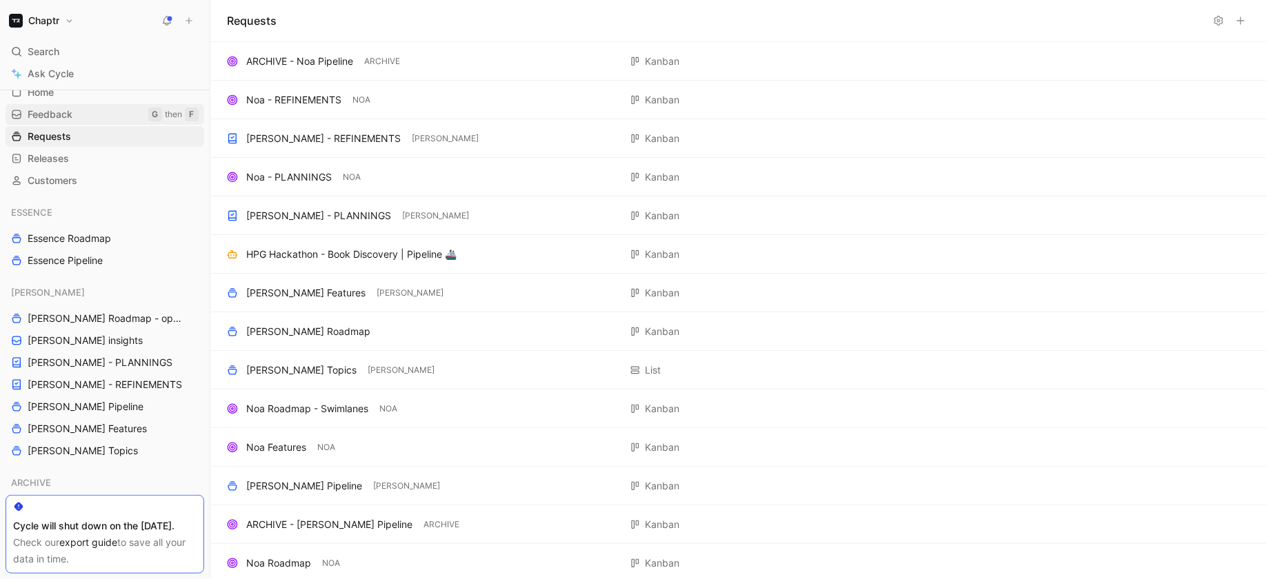
click at [113, 122] on link "Feedback G then F" at bounding box center [105, 114] width 199 height 21
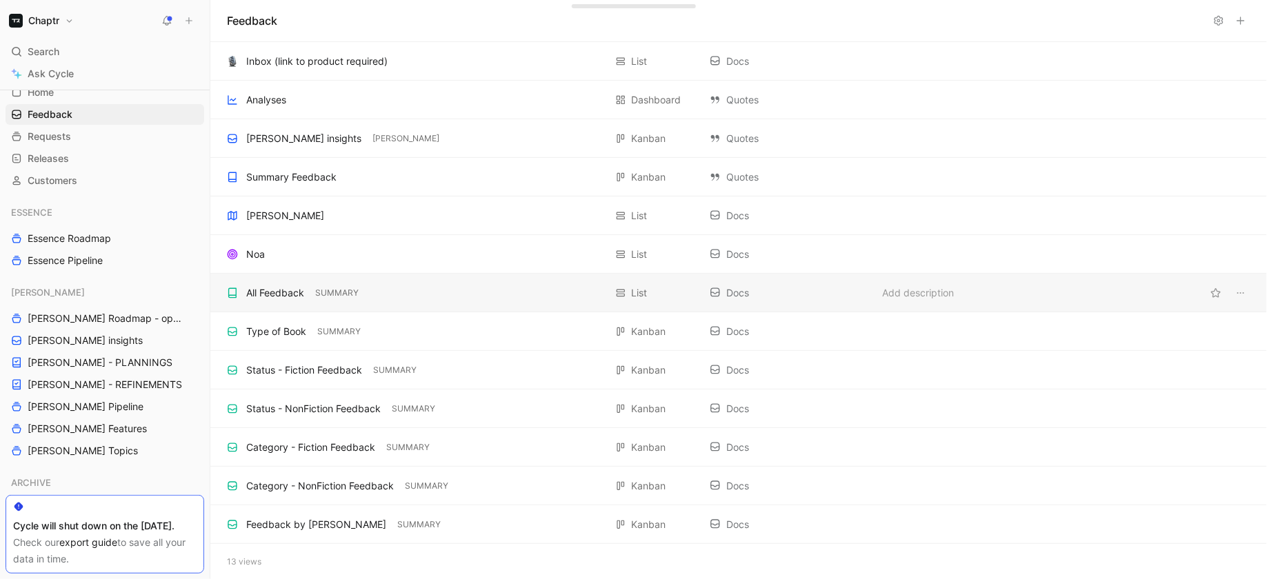
click at [277, 285] on div "All Feedback" at bounding box center [275, 293] width 58 height 17
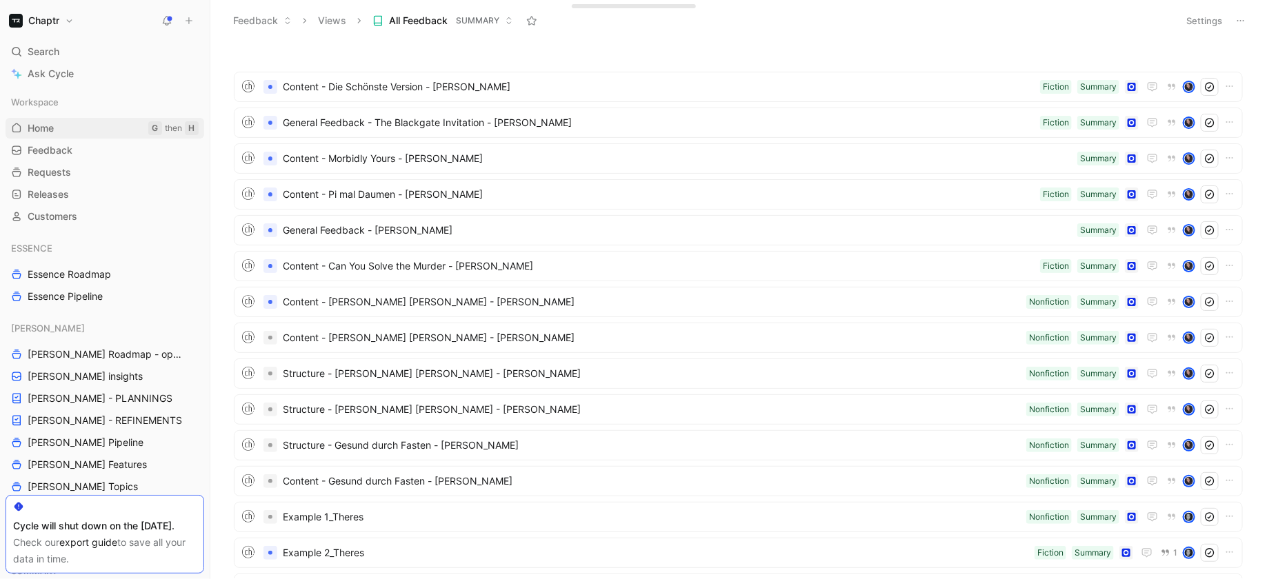
click at [96, 134] on link "Home G then H" at bounding box center [105, 128] width 199 height 21
